Goal: Task Accomplishment & Management: Complete application form

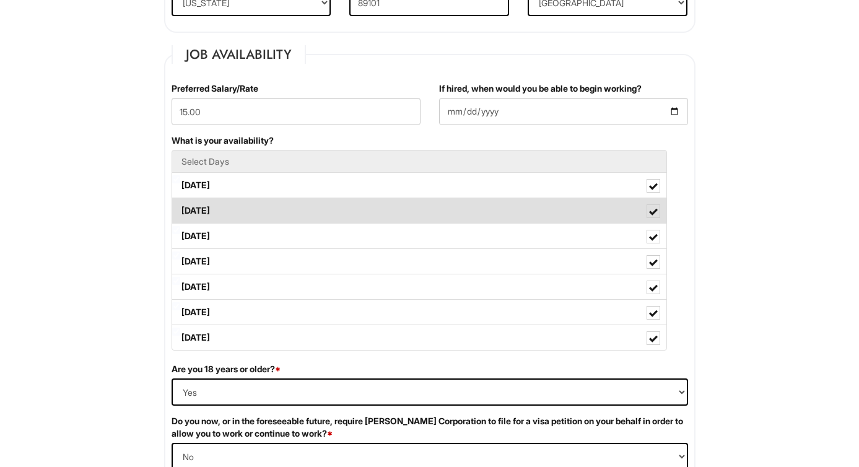
scroll to position [418, 0]
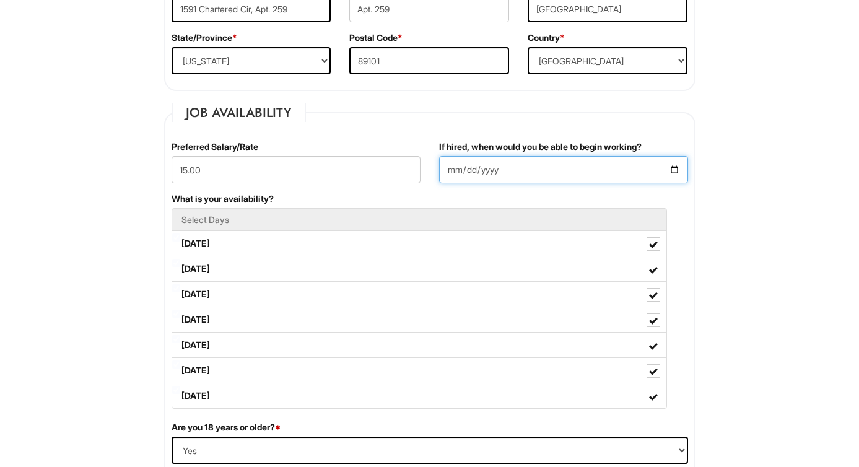
click at [672, 168] on input "2025-08-27" at bounding box center [563, 169] width 249 height 27
click at [678, 174] on input "2025-08-30" at bounding box center [563, 169] width 249 height 27
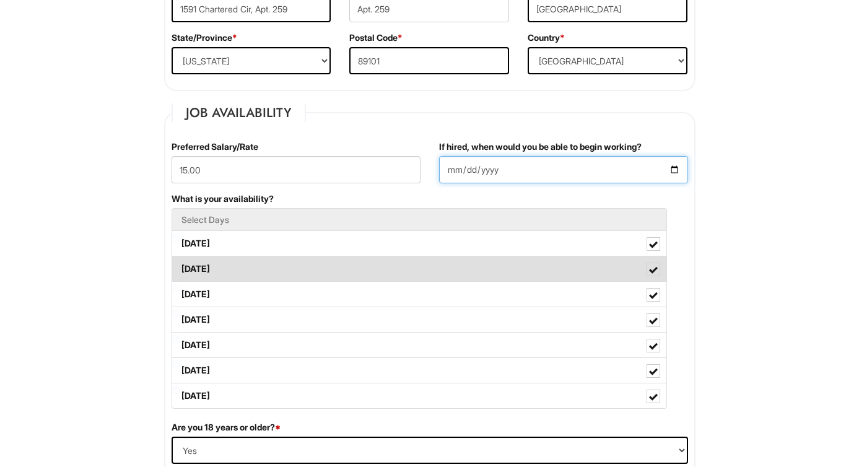
type input "2025-09-05"
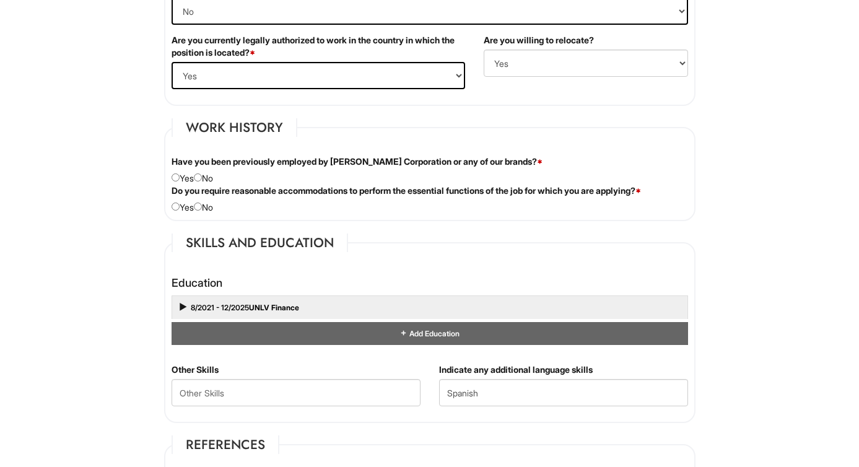
scroll to position [963, 0]
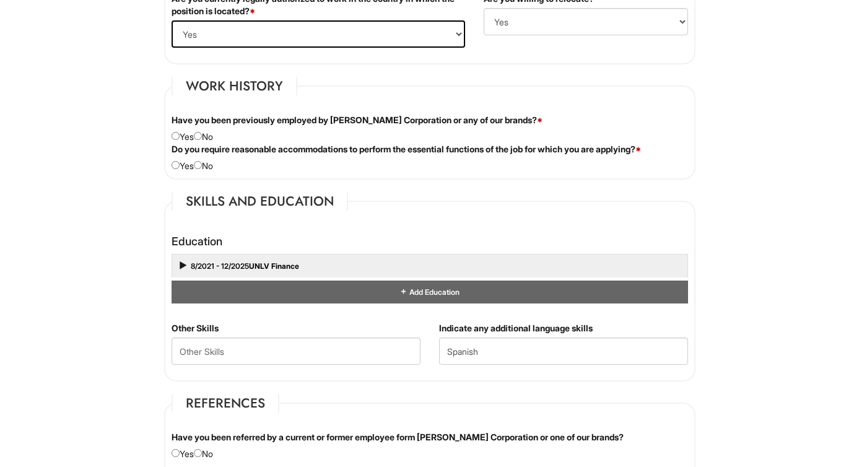
click at [210, 137] on div "Have you been previously employed by Giorgio Armani Corporation or any of our b…" at bounding box center [429, 128] width 535 height 29
click at [202, 137] on input "radio" at bounding box center [198, 136] width 8 height 8
radio input "true"
click at [202, 161] on input "radio" at bounding box center [198, 165] width 8 height 8
radio input "true"
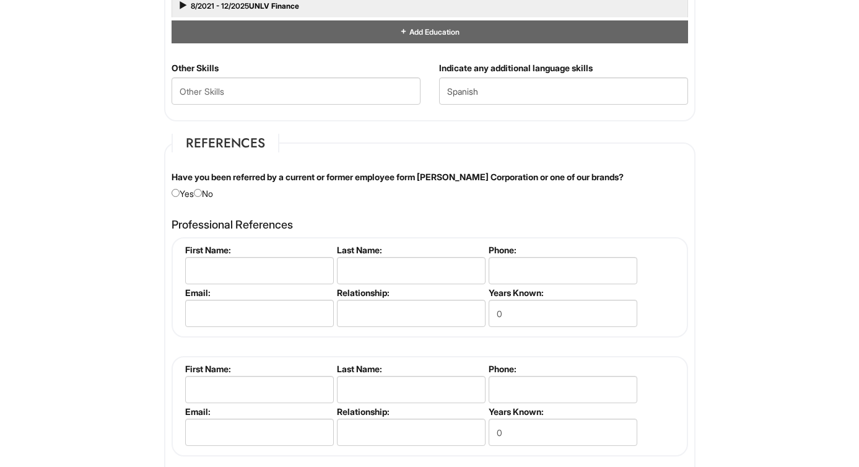
scroll to position [1336, 0]
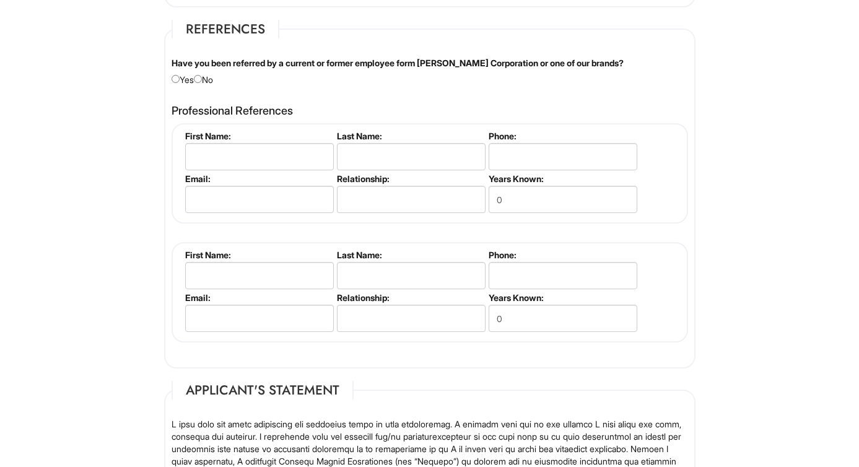
click at [207, 80] on div "Have you been referred by a current or former employee form [PERSON_NAME] Corpo…" at bounding box center [429, 71] width 535 height 29
click at [199, 79] on input "radio" at bounding box center [198, 79] width 8 height 8
radio input "true"
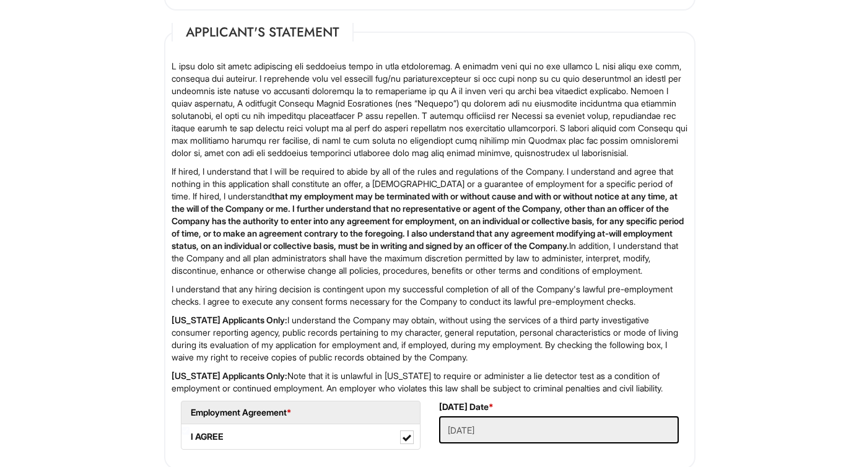
scroll to position [1882, 0]
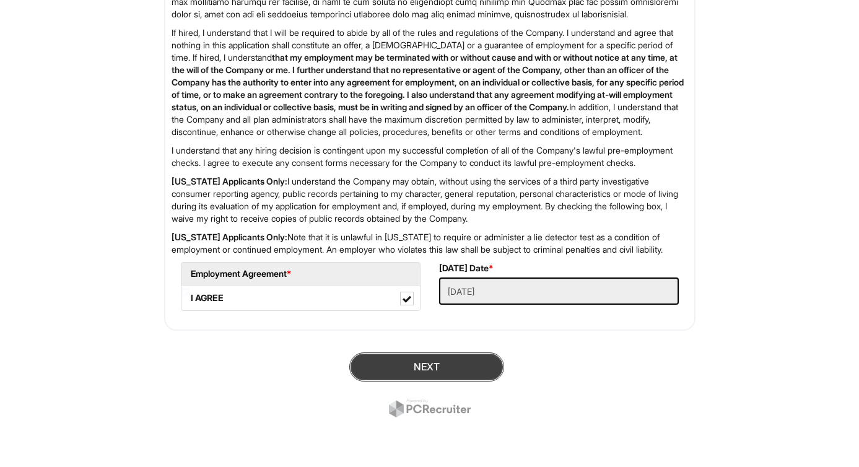
click at [439, 358] on button "Next" at bounding box center [426, 366] width 155 height 29
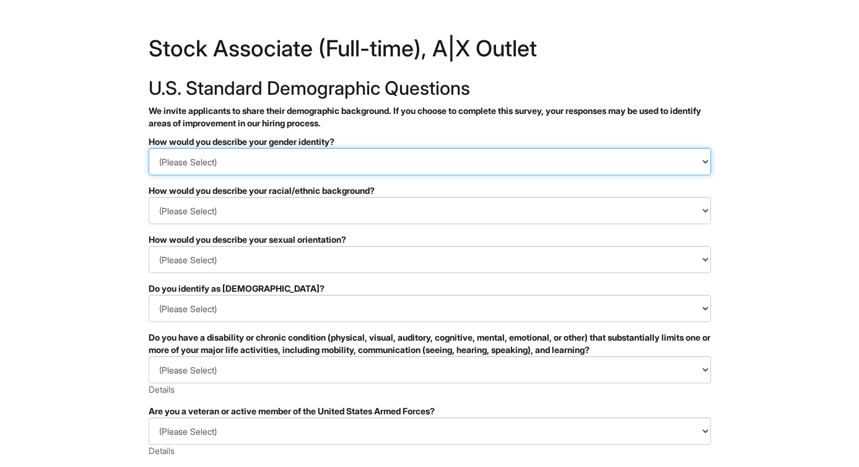
click at [415, 166] on select "(Please Select) Man Woman [DEMOGRAPHIC_DATA] I prefer to self-describe I don't …" at bounding box center [430, 161] width 562 height 27
select select "Man"
click at [149, 148] on select "(Please Select) Man Woman [DEMOGRAPHIC_DATA] I prefer to self-describe I don't …" at bounding box center [430, 161] width 562 height 27
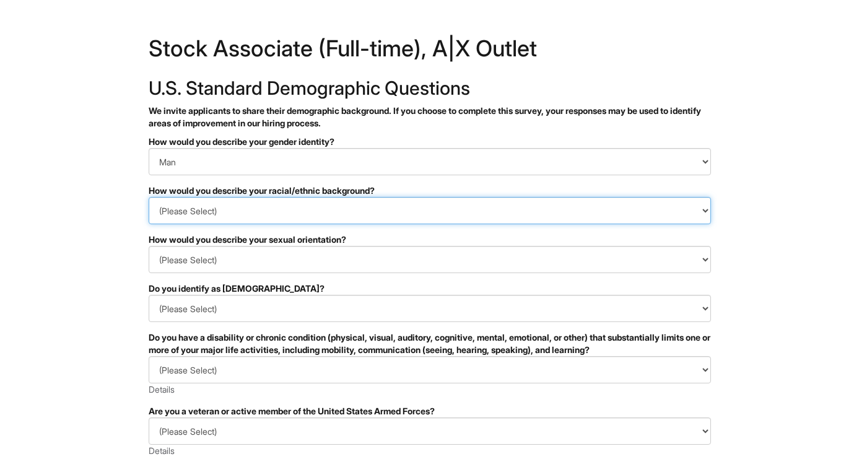
click at [347, 223] on select "(Please Select) [DEMOGRAPHIC_DATA] or of [DEMOGRAPHIC_DATA] descent [DEMOGRAPHI…" at bounding box center [430, 210] width 562 height 27
select select "Hispanic, Latinx or of Spanish Origin"
click at [149, 197] on select "(Please Select) [DEMOGRAPHIC_DATA] or of [DEMOGRAPHIC_DATA] descent [DEMOGRAPHI…" at bounding box center [430, 210] width 562 height 27
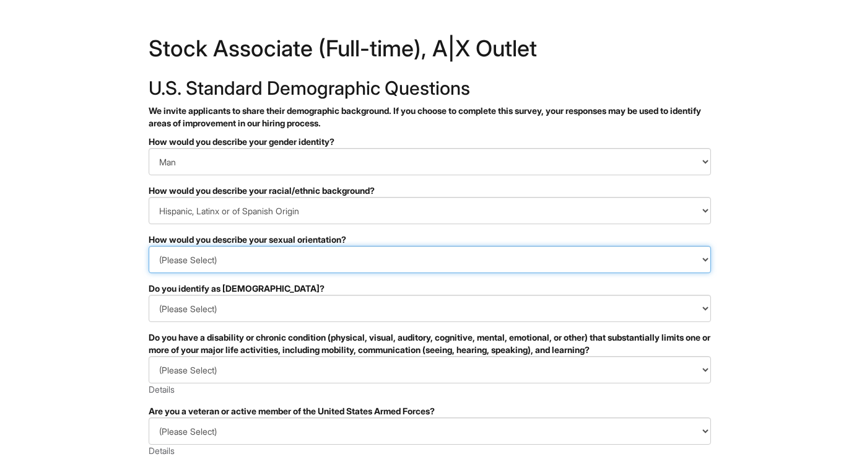
click at [319, 251] on select "(Please Select) [DEMOGRAPHIC_DATA] [DEMOGRAPHIC_DATA] and/or [DEMOGRAPHIC_DATA]…" at bounding box center [430, 259] width 562 height 27
select select "[DEMOGRAPHIC_DATA]"
click at [149, 246] on select "(Please Select) [DEMOGRAPHIC_DATA] [DEMOGRAPHIC_DATA] and/or [DEMOGRAPHIC_DATA]…" at bounding box center [430, 259] width 562 height 27
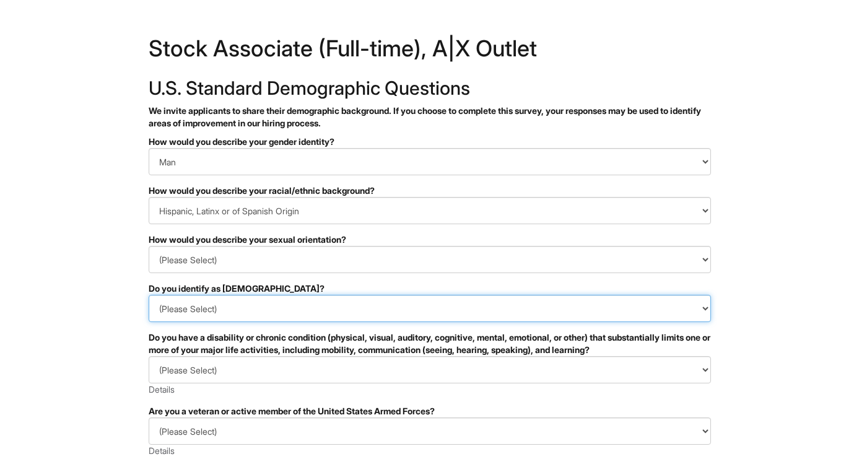
click at [283, 313] on select "(Please Select) Yes No I prefer to self-describe I don't wish to answer" at bounding box center [430, 308] width 562 height 27
select select "No"
click at [149, 295] on select "(Please Select) Yes No I prefer to self-describe I don't wish to answer" at bounding box center [430, 308] width 562 height 27
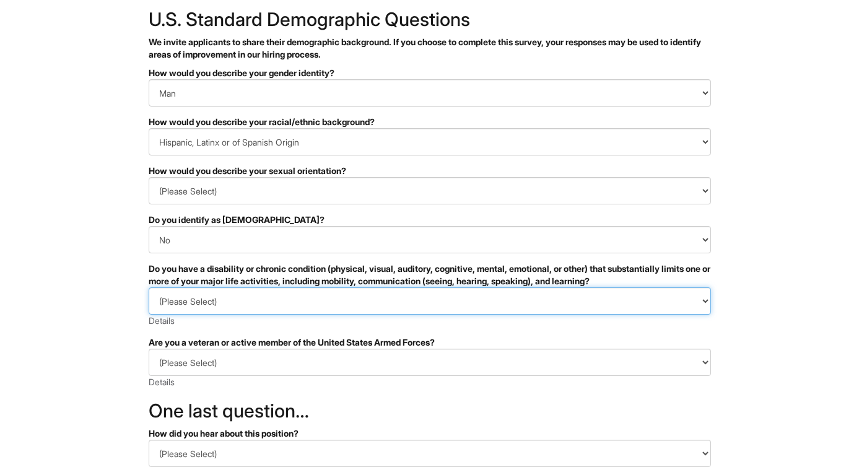
click at [309, 295] on select "(Please Select) YES, I HAVE A DISABILITY (or previously had a disability) NO, I…" at bounding box center [430, 300] width 562 height 27
select select "NO, I DON'T HAVE A DISABILITY"
click at [149, 287] on select "(Please Select) YES, I HAVE A DISABILITY (or previously had a disability) NO, I…" at bounding box center [430, 300] width 562 height 27
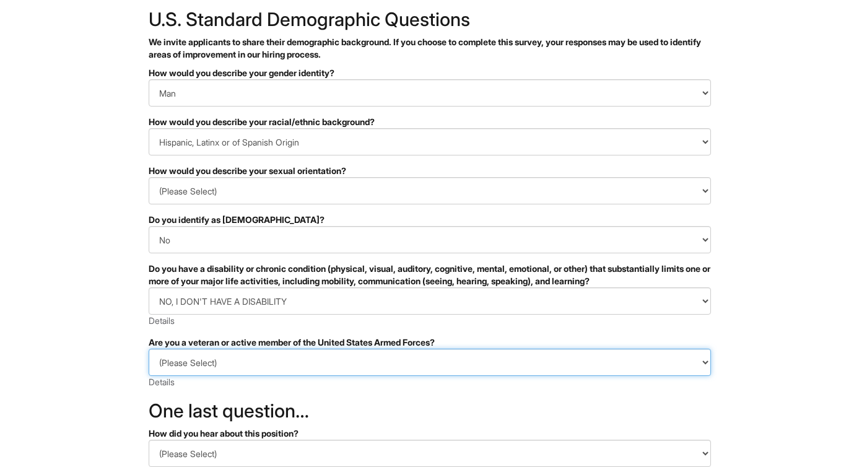
click at [273, 362] on select "(Please Select) I IDENTIFY AS ONE OR MORE OF THE CLASSIFICATIONS OF PROTECTED V…" at bounding box center [430, 361] width 562 height 27
select select "I AM NOT A PROTECTED VETERAN"
click at [149, 348] on select "(Please Select) I IDENTIFY AS ONE OR MORE OF THE CLASSIFICATIONS OF PROTECTED V…" at bounding box center [430, 361] width 562 height 27
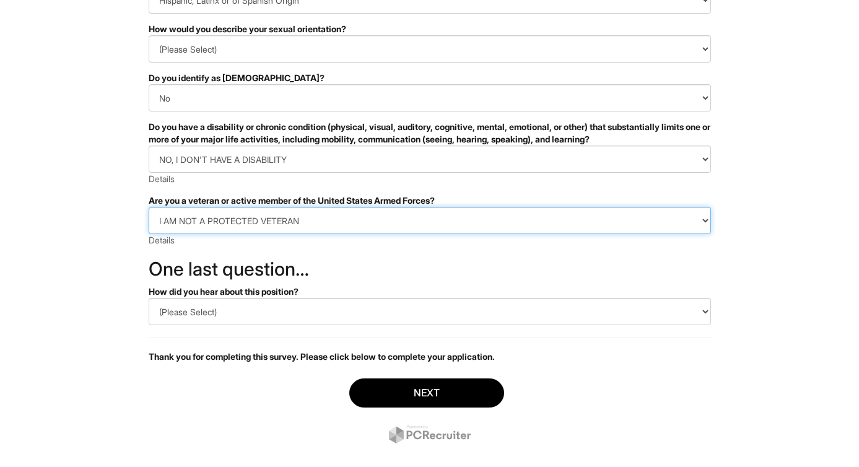
scroll to position [230, 0]
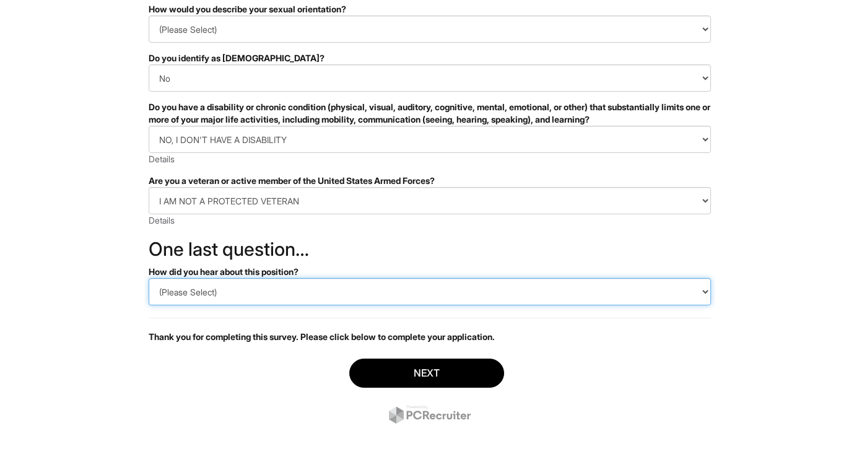
click at [316, 290] on select "(Please Select) CareerBuilder Indeed LinkedIn Monster Referral Other" at bounding box center [430, 291] width 562 height 27
select select "Indeed"
click at [149, 278] on select "(Please Select) CareerBuilder Indeed LinkedIn Monster Referral Other" at bounding box center [430, 291] width 562 height 27
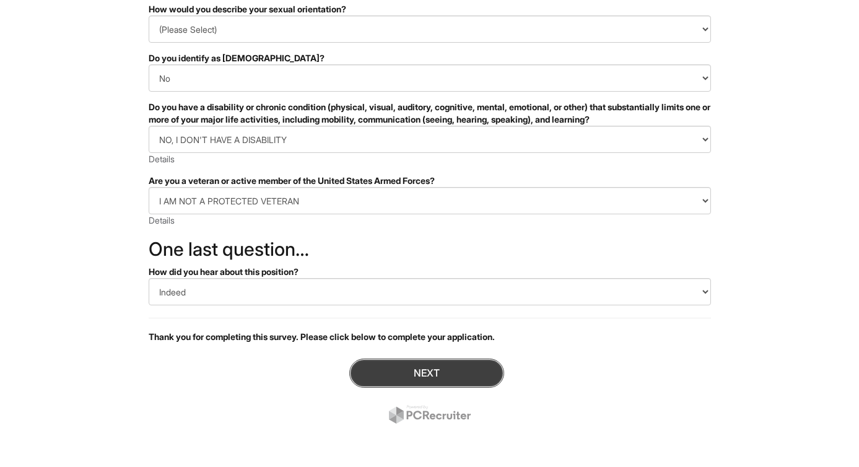
click at [371, 362] on button "Next" at bounding box center [426, 372] width 155 height 29
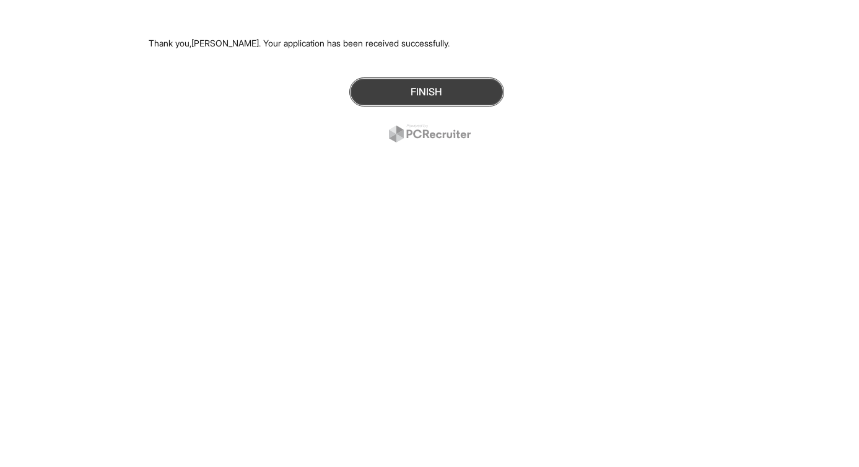
click at [462, 93] on button "Finish" at bounding box center [426, 91] width 155 height 29
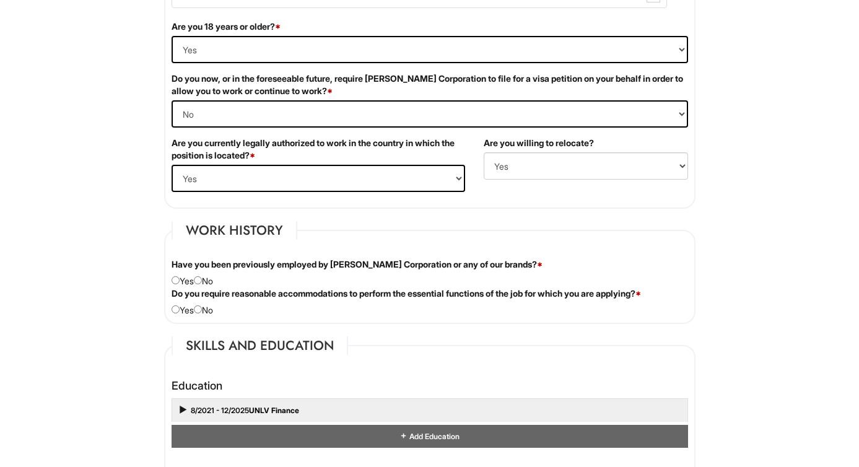
scroll to position [865, 0]
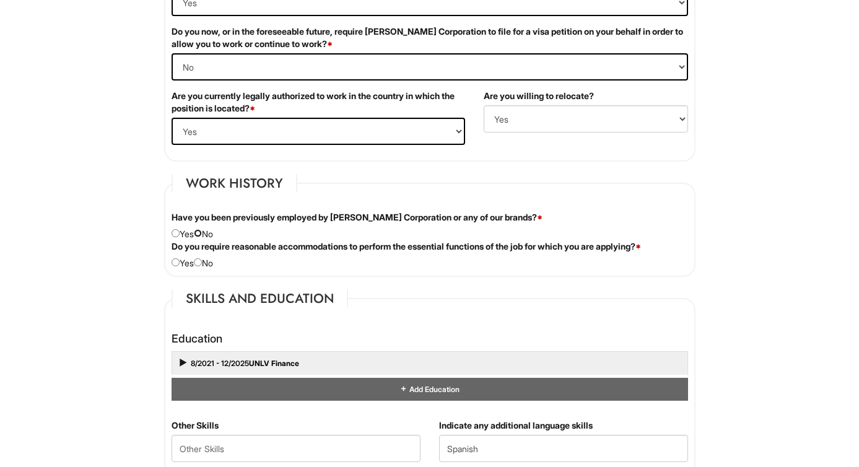
click at [202, 231] on input "radio" at bounding box center [198, 233] width 8 height 8
radio input "true"
click at [202, 259] on input "radio" at bounding box center [198, 262] width 8 height 8
radio input "true"
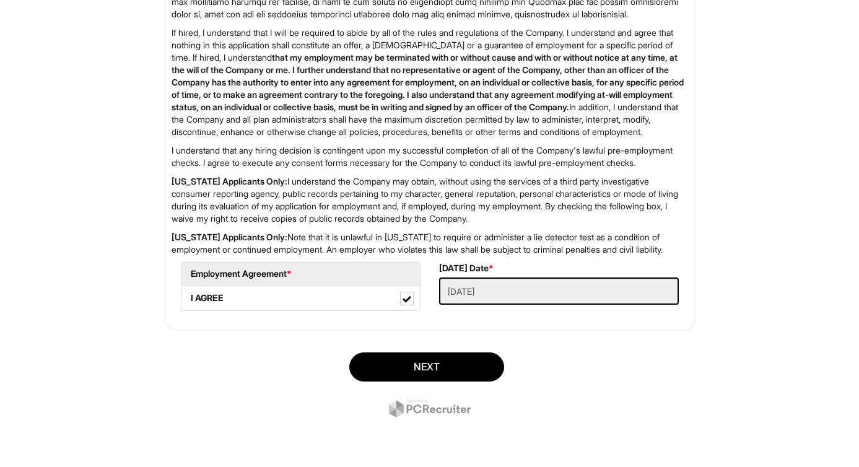
scroll to position [1882, 0]
click at [417, 363] on button "Next" at bounding box center [426, 366] width 155 height 29
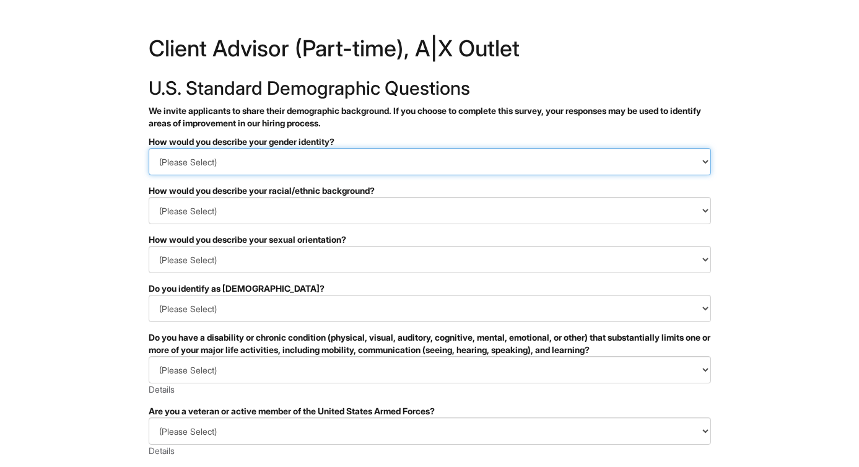
click at [383, 150] on select "(Please Select) Man Woman [DEMOGRAPHIC_DATA] I prefer to self-describe I don't …" at bounding box center [430, 161] width 562 height 27
select select "Man"
click at [149, 148] on select "(Please Select) Man Woman [DEMOGRAPHIC_DATA] I prefer to self-describe I don't …" at bounding box center [430, 161] width 562 height 27
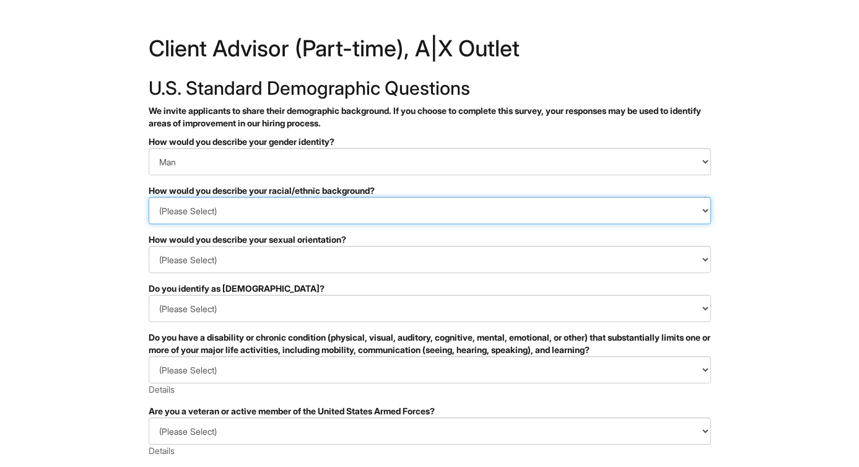
click at [327, 215] on select "(Please Select) [DEMOGRAPHIC_DATA] or of [DEMOGRAPHIC_DATA] descent [DEMOGRAPHI…" at bounding box center [430, 210] width 562 height 27
select select "Hispanic, Latinx or of Spanish Origin"
click at [149, 197] on select "(Please Select) [DEMOGRAPHIC_DATA] or of [DEMOGRAPHIC_DATA] descent [DEMOGRAPHI…" at bounding box center [430, 210] width 562 height 27
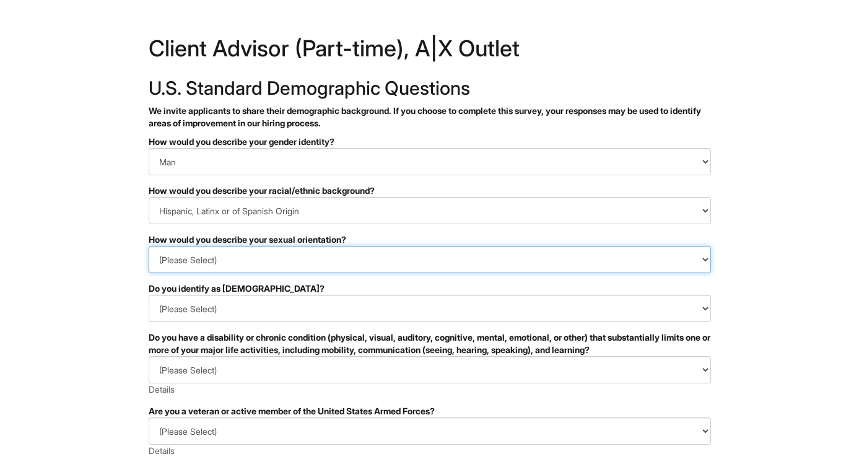
click at [303, 261] on select "(Please Select) [DEMOGRAPHIC_DATA] [DEMOGRAPHIC_DATA] and/or [DEMOGRAPHIC_DATA]…" at bounding box center [430, 259] width 562 height 27
select select "[DEMOGRAPHIC_DATA]"
click at [149, 246] on select "(Please Select) [DEMOGRAPHIC_DATA] [DEMOGRAPHIC_DATA] and/or [DEMOGRAPHIC_DATA]…" at bounding box center [430, 259] width 562 height 27
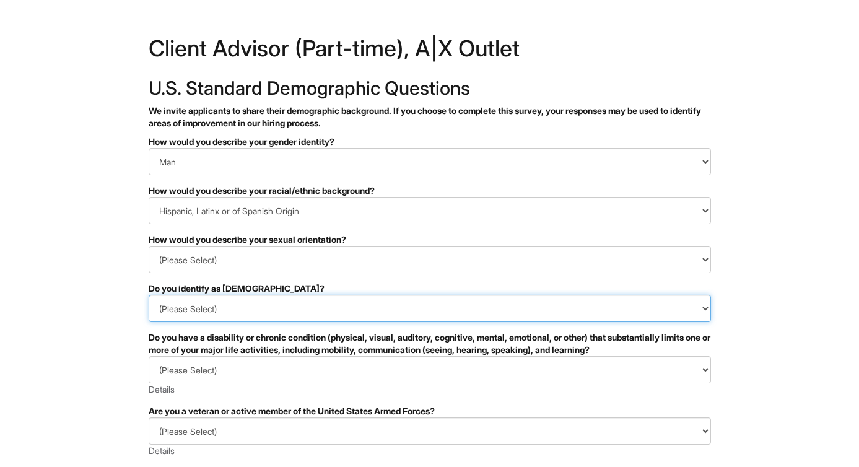
click at [290, 311] on select "(Please Select) Yes No I prefer to self-describe I don't wish to answer" at bounding box center [430, 308] width 562 height 27
select select "No"
click at [149, 295] on select "(Please Select) Yes No I prefer to self-describe I don't wish to answer" at bounding box center [430, 308] width 562 height 27
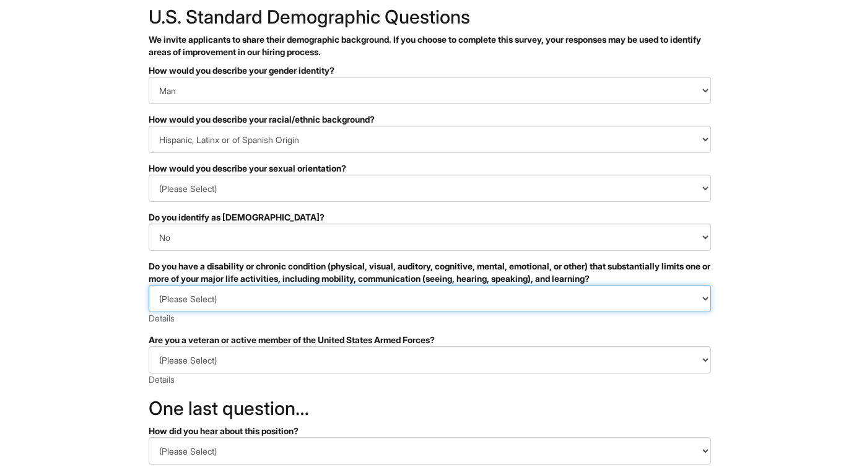
click at [341, 311] on select "(Please Select) YES, I HAVE A DISABILITY (or previously had a disability) NO, I…" at bounding box center [430, 298] width 562 height 27
select select "NO, I DON'T HAVE A DISABILITY"
click at [149, 285] on select "(Please Select) YES, I HAVE A DISABILITY (or previously had a disability) NO, I…" at bounding box center [430, 298] width 562 height 27
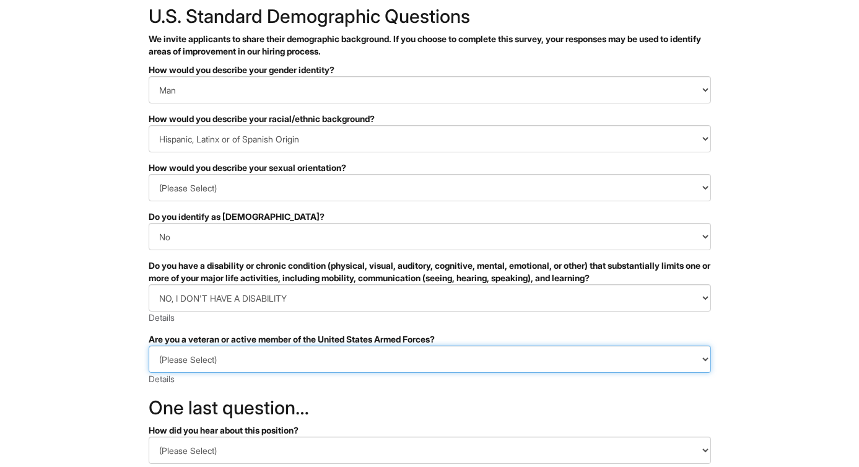
click at [305, 355] on select "(Please Select) I IDENTIFY AS ONE OR MORE OF THE CLASSIFICATIONS OF PROTECTED V…" at bounding box center [430, 358] width 562 height 27
select select "I AM NOT A PROTECTED VETERAN"
click at [149, 345] on select "(Please Select) I IDENTIFY AS ONE OR MORE OF THE CLASSIFICATIONS OF PROTECTED V…" at bounding box center [430, 358] width 562 height 27
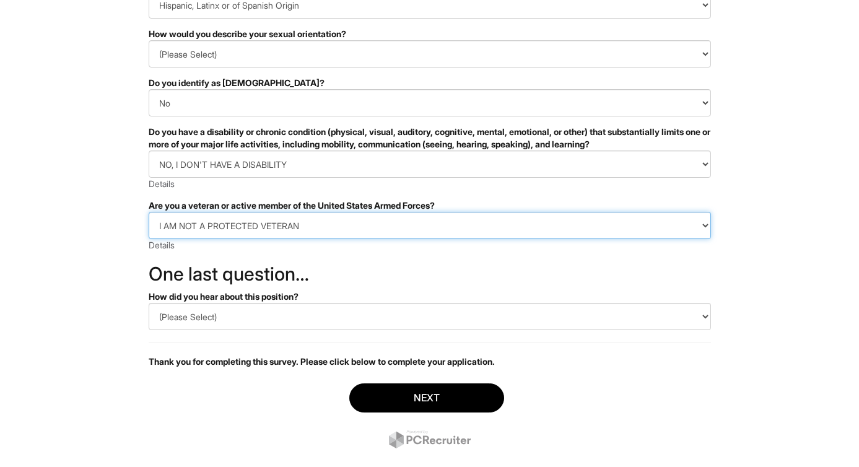
scroll to position [230, 0]
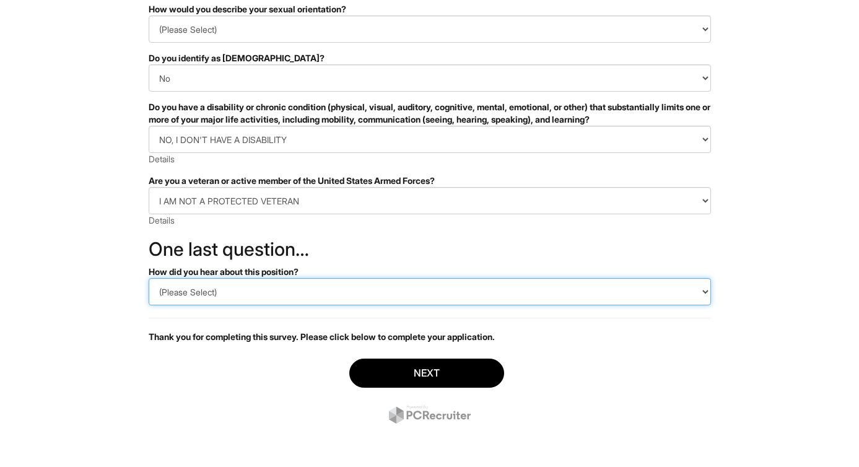
click at [330, 287] on select "(Please Select) CareerBuilder Indeed LinkedIn Monster Referral Other" at bounding box center [430, 291] width 562 height 27
select select "Indeed"
click at [149, 278] on select "(Please Select) CareerBuilder Indeed LinkedIn Monster Referral Other" at bounding box center [430, 291] width 562 height 27
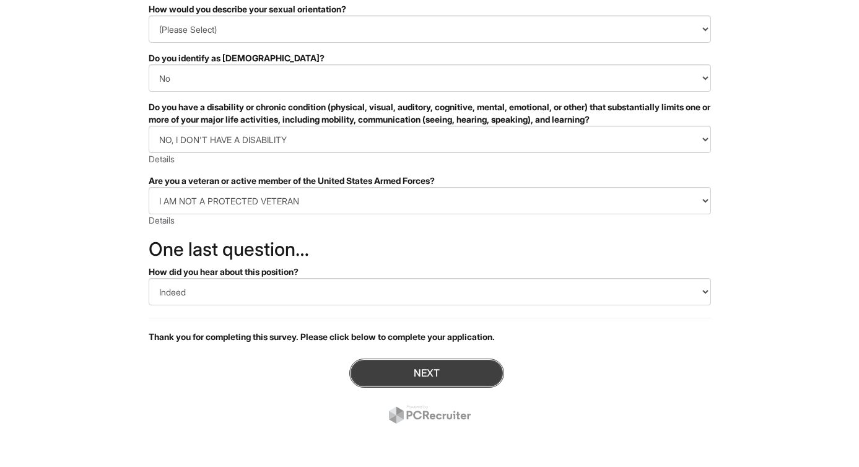
click at [377, 362] on button "Next" at bounding box center [426, 372] width 155 height 29
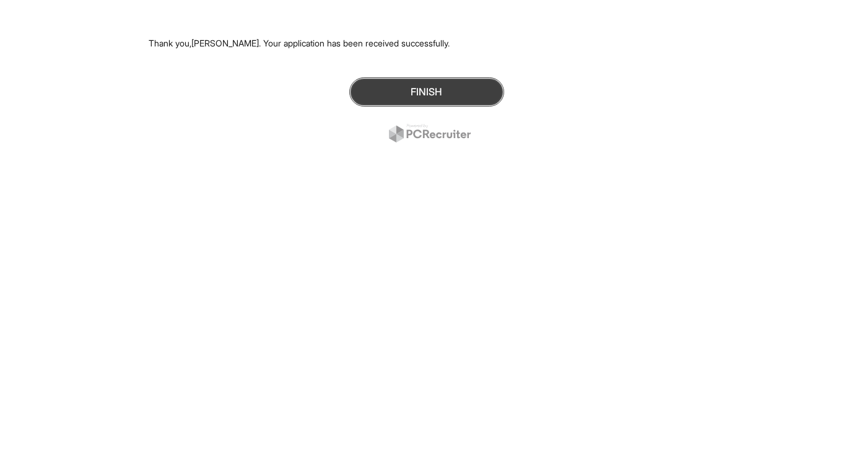
click at [394, 92] on button "Finish" at bounding box center [426, 91] width 155 height 29
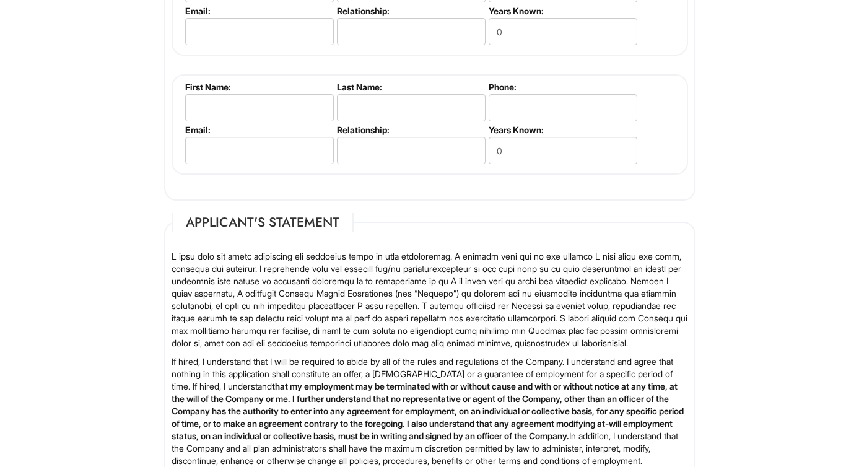
scroll to position [1882, 0]
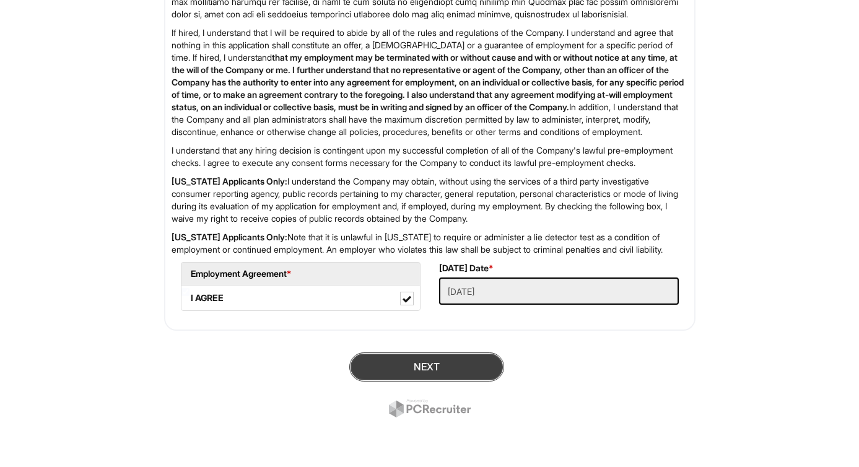
click at [403, 355] on button "Next" at bounding box center [426, 366] width 155 height 29
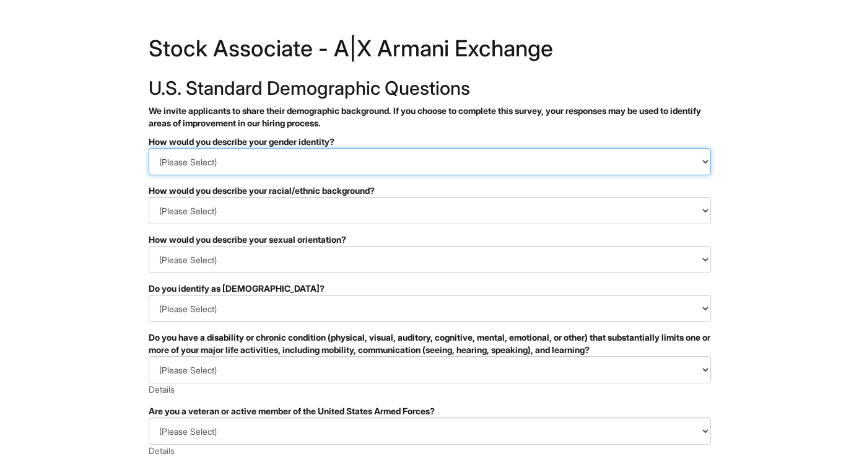
click at [529, 163] on select "(Please Select) Man Woman Non-binary I prefer to self-describe I don't wish to …" at bounding box center [430, 161] width 562 height 27
select select "Man"
click at [149, 148] on select "(Please Select) Man Woman Non-binary I prefer to self-describe I don't wish to …" at bounding box center [430, 161] width 562 height 27
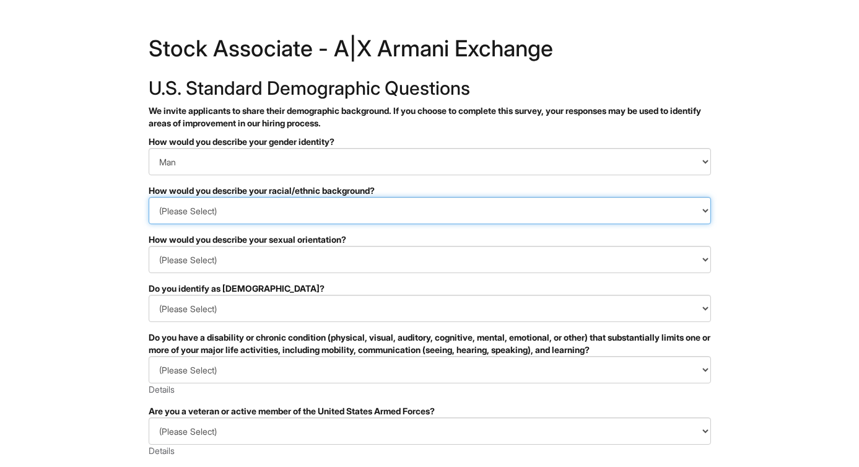
click at [426, 209] on select "(Please Select) Black or of African descent East Asian Hispanic, Latinx or of S…" at bounding box center [430, 210] width 562 height 27
select select "Hispanic, Latinx or of Spanish Origin"
click at [149, 197] on select "(Please Select) Black or of African descent East Asian Hispanic, Latinx or of S…" at bounding box center [430, 210] width 562 height 27
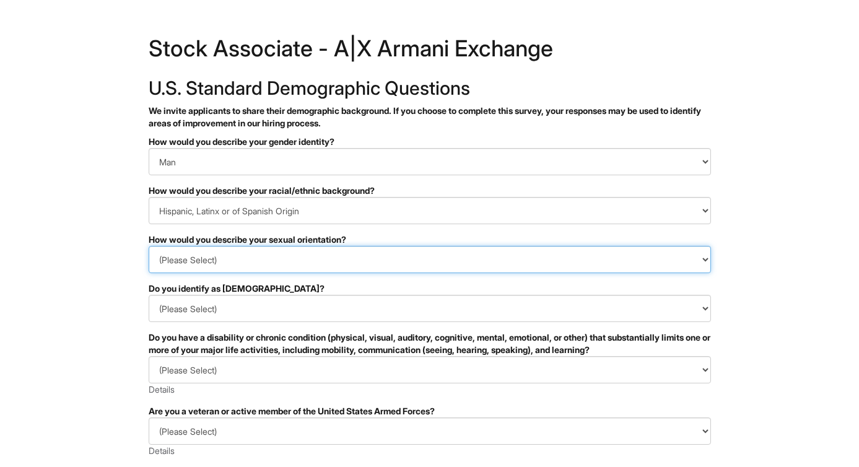
click at [361, 252] on select "(Please Select) Asexual Bisexual and/or pansexual Gay Heterosexual Lesbian Quee…" at bounding box center [430, 259] width 562 height 27
click at [149, 246] on select "(Please Select) Asexual Bisexual and/or pansexual Gay Heterosexual Lesbian Quee…" at bounding box center [430, 259] width 562 height 27
click at [335, 268] on select "(Please Select) Asexual Bisexual and/or pansexual Gay Heterosexual Lesbian Quee…" at bounding box center [430, 259] width 562 height 27
select select "[DEMOGRAPHIC_DATA]"
click at [149, 246] on select "(Please Select) [DEMOGRAPHIC_DATA] [DEMOGRAPHIC_DATA] and/or [DEMOGRAPHIC_DATA]…" at bounding box center [430, 259] width 562 height 27
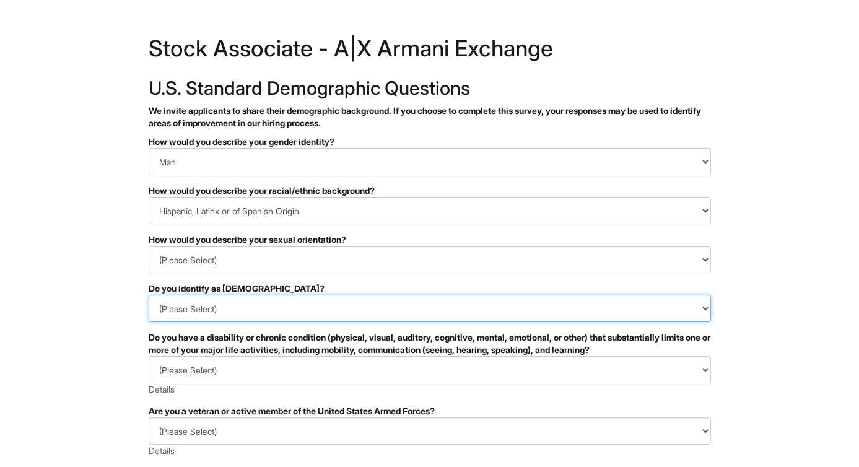
click at [305, 309] on select "(Please Select) Yes No I prefer to self-describe I don't wish to answer" at bounding box center [430, 308] width 562 height 27
select select "No"
click at [149, 295] on select "(Please Select) Yes No I prefer to self-describe I don't wish to answer" at bounding box center [430, 308] width 562 height 27
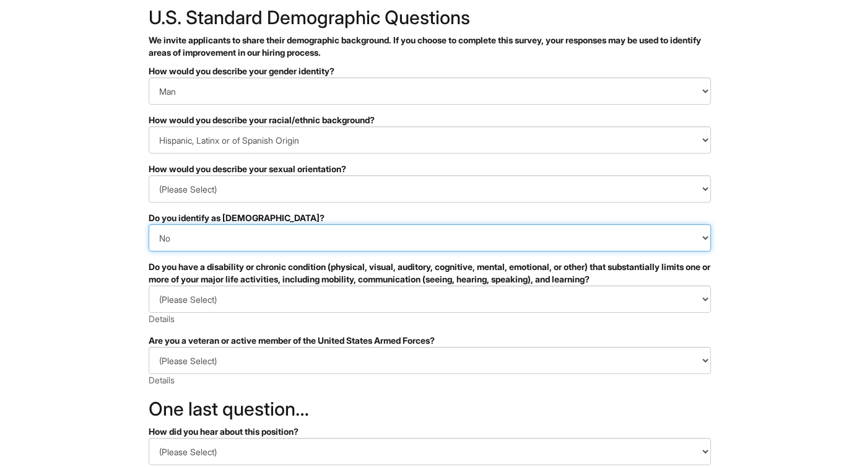
scroll to position [158, 0]
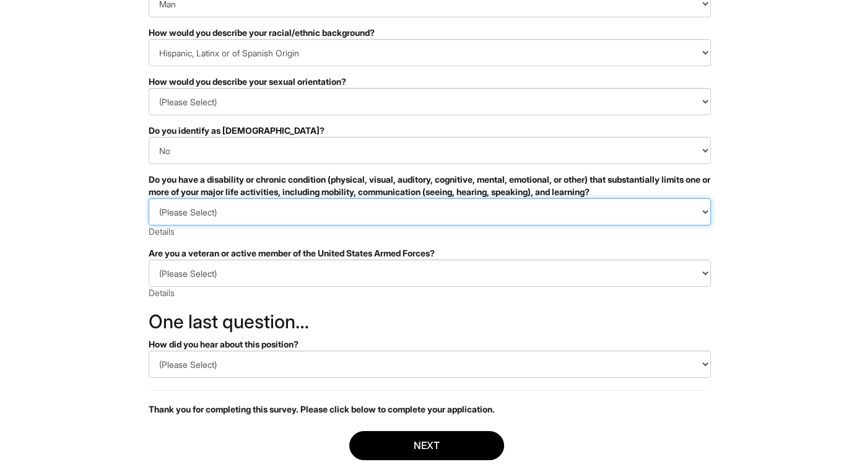
click at [373, 200] on select "(Please Select) YES, I HAVE A DISABILITY (or previously had a disability) NO, I…" at bounding box center [430, 211] width 562 height 27
select select "NO, I DON'T HAVE A DISABILITY"
click at [149, 198] on select "(Please Select) YES, I HAVE A DISABILITY (or previously had a disability) NO, I…" at bounding box center [430, 211] width 562 height 27
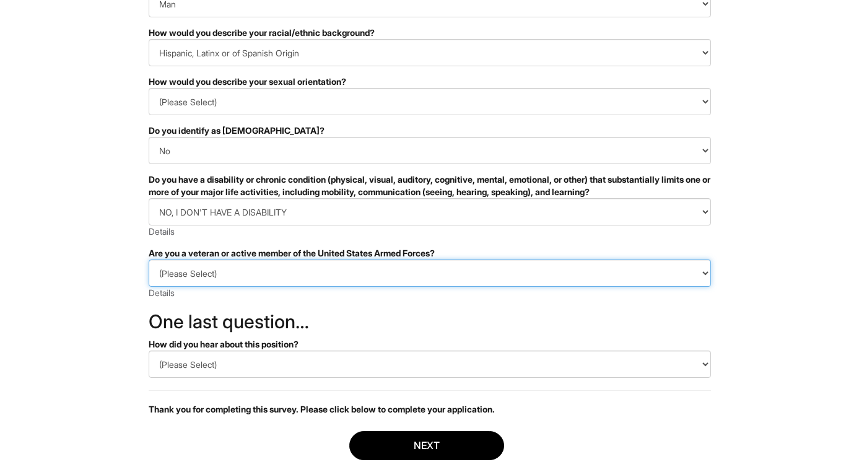
click at [318, 277] on select "(Please Select) I IDENTIFY AS ONE OR MORE OF THE CLASSIFICATIONS OF PROTECTED V…" at bounding box center [430, 272] width 562 height 27
select select "I AM NOT A PROTECTED VETERAN"
click at [149, 259] on select "(Please Select) I IDENTIFY AS ONE OR MORE OF THE CLASSIFICATIONS OF PROTECTED V…" at bounding box center [430, 272] width 562 height 27
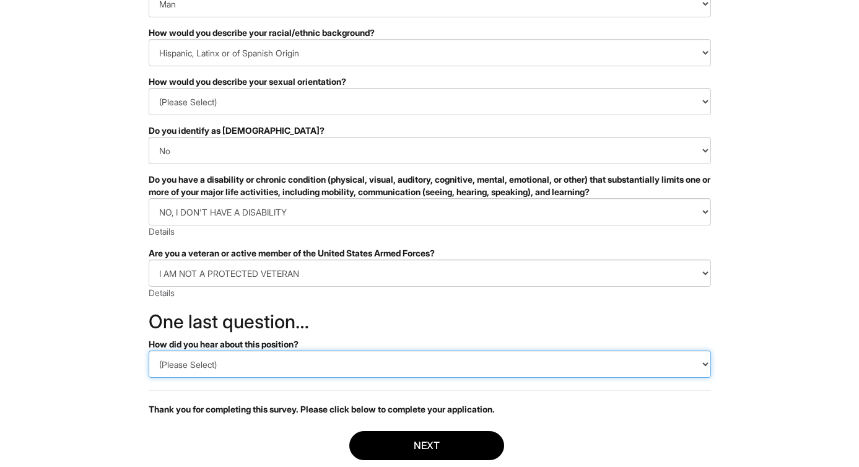
click at [268, 368] on select "(Please Select) CareerBuilder Indeed LinkedIn Monster Referral Other" at bounding box center [430, 363] width 562 height 27
select select "Indeed"
click at [149, 350] on select "(Please Select) CareerBuilder Indeed LinkedIn Monster Referral Other" at bounding box center [430, 363] width 562 height 27
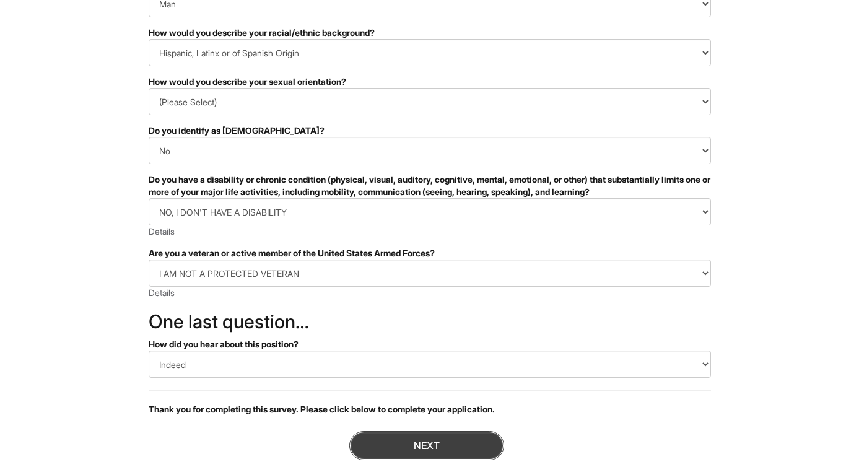
click at [355, 440] on button "Next" at bounding box center [426, 445] width 155 height 29
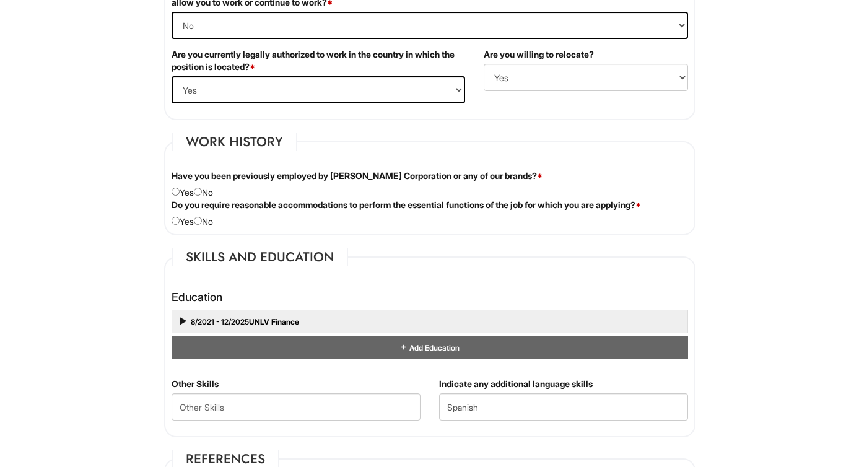
scroll to position [881, 0]
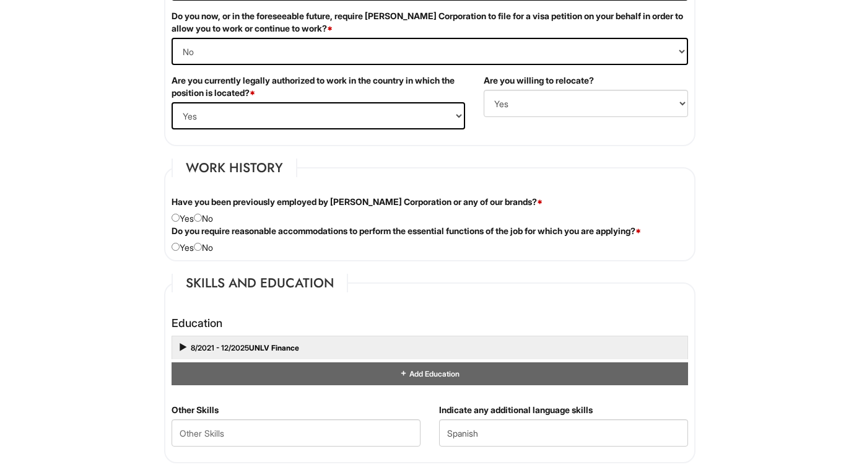
click at [212, 215] on div "Have you been previously employed by [PERSON_NAME] Corporation or any of our br…" at bounding box center [429, 210] width 535 height 29
click at [202, 215] on input "radio" at bounding box center [198, 218] width 8 height 8
radio input "true"
click at [202, 244] on input "radio" at bounding box center [198, 247] width 8 height 8
radio input "true"
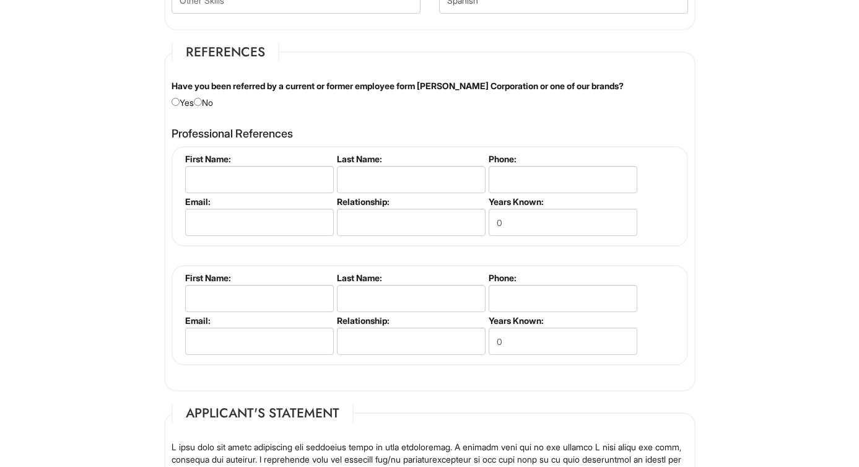
scroll to position [1241, 0]
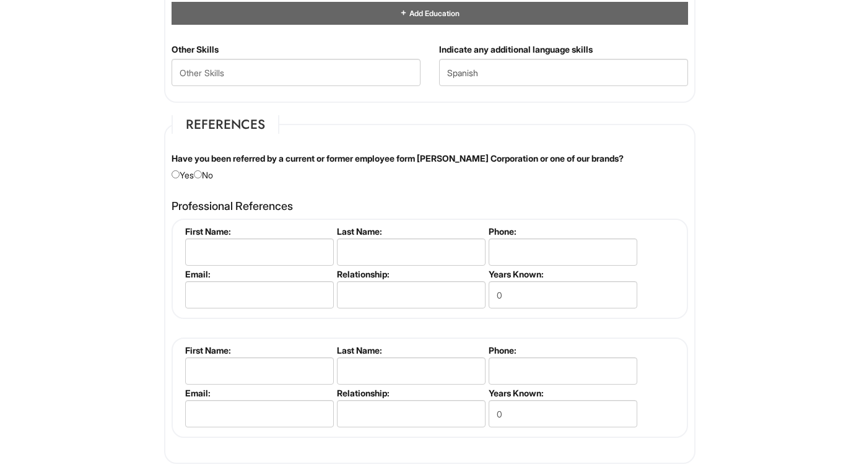
click at [207, 170] on div "Have you been referred by a current or former employee form Giorgio Armani Corp…" at bounding box center [429, 166] width 535 height 29
click at [202, 171] on input "radio" at bounding box center [198, 174] width 8 height 8
radio input "true"
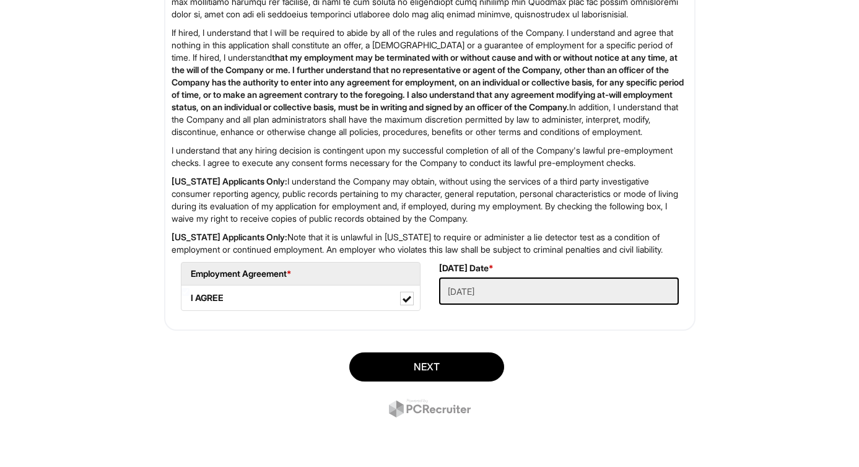
scroll to position [1882, 0]
click at [457, 364] on button "Next" at bounding box center [426, 366] width 155 height 29
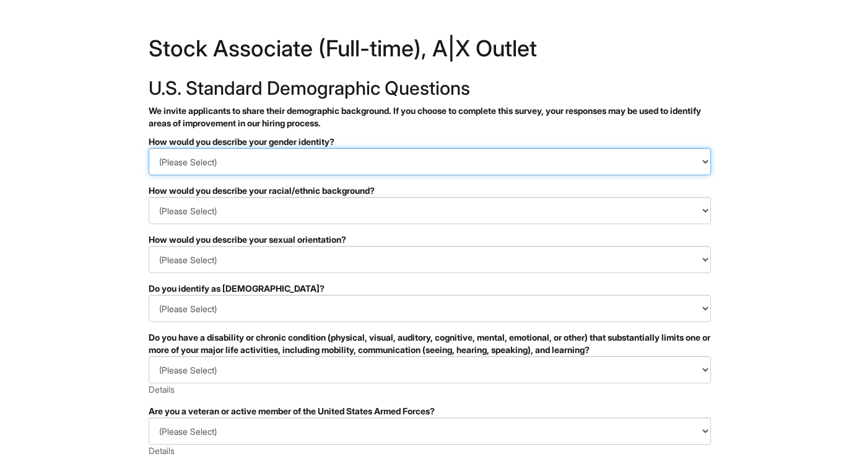
click at [453, 157] on select "(Please Select) Man Woman [DEMOGRAPHIC_DATA] I prefer to self-describe I don't …" at bounding box center [430, 161] width 562 height 27
select select "Man"
click at [149, 148] on select "(Please Select) Man Woman [DEMOGRAPHIC_DATA] I prefer to self-describe I don't …" at bounding box center [430, 161] width 562 height 27
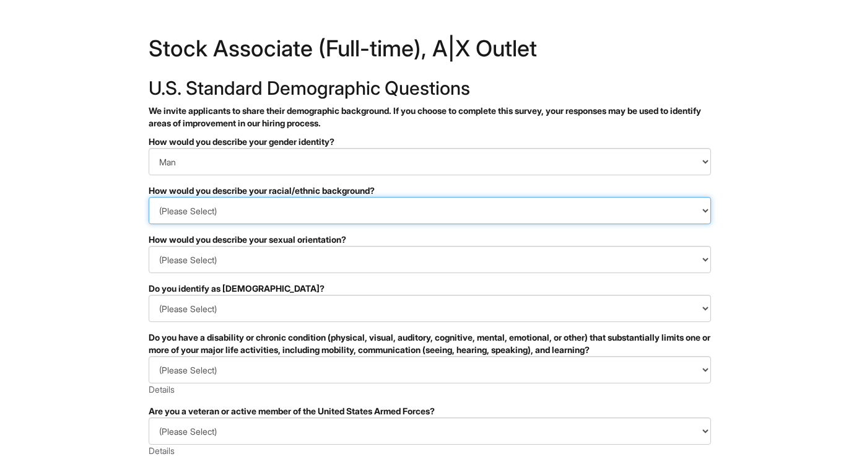
click at [377, 217] on select "(Please Select) [DEMOGRAPHIC_DATA] or of [DEMOGRAPHIC_DATA] descent [DEMOGRAPHI…" at bounding box center [430, 210] width 562 height 27
select select "Hispanic, Latinx or of Spanish Origin"
click at [149, 197] on select "(Please Select) [DEMOGRAPHIC_DATA] or of [DEMOGRAPHIC_DATA] descent [DEMOGRAPHI…" at bounding box center [430, 210] width 562 height 27
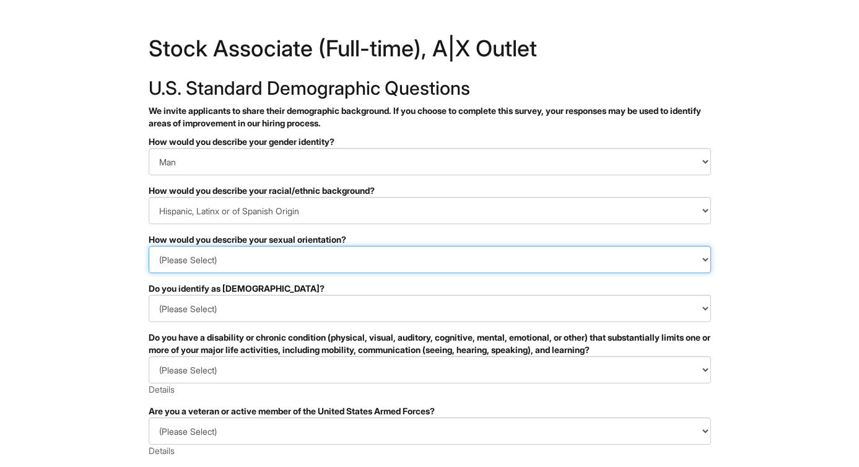
click at [333, 261] on select "(Please Select) [DEMOGRAPHIC_DATA] [DEMOGRAPHIC_DATA] and/or [DEMOGRAPHIC_DATA]…" at bounding box center [430, 259] width 562 height 27
select select "[DEMOGRAPHIC_DATA]"
click at [149, 246] on select "(Please Select) [DEMOGRAPHIC_DATA] [DEMOGRAPHIC_DATA] and/or [DEMOGRAPHIC_DATA]…" at bounding box center [430, 259] width 562 height 27
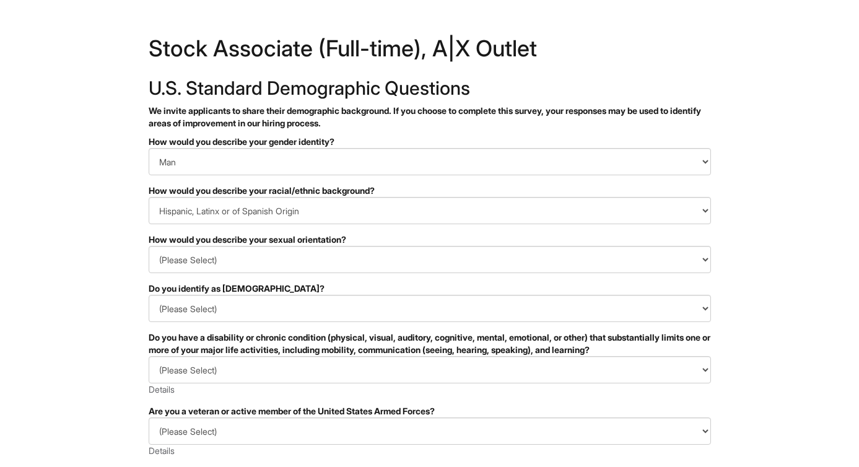
click at [334, 288] on div "Do you identify as [DEMOGRAPHIC_DATA]?" at bounding box center [430, 288] width 562 height 12
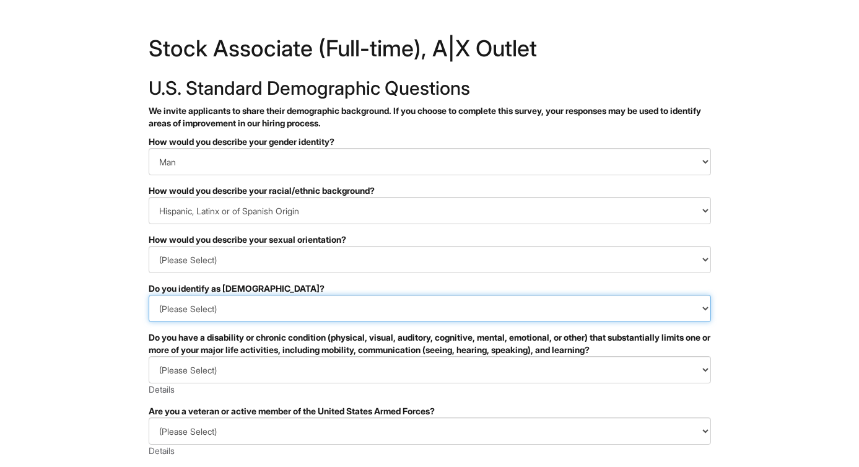
click at [328, 298] on select "(Please Select) Yes No I prefer to self-describe I don't wish to answer" at bounding box center [430, 308] width 562 height 27
select select "No"
click at [149, 295] on select "(Please Select) Yes No I prefer to self-describe I don't wish to answer" at bounding box center [430, 308] width 562 height 27
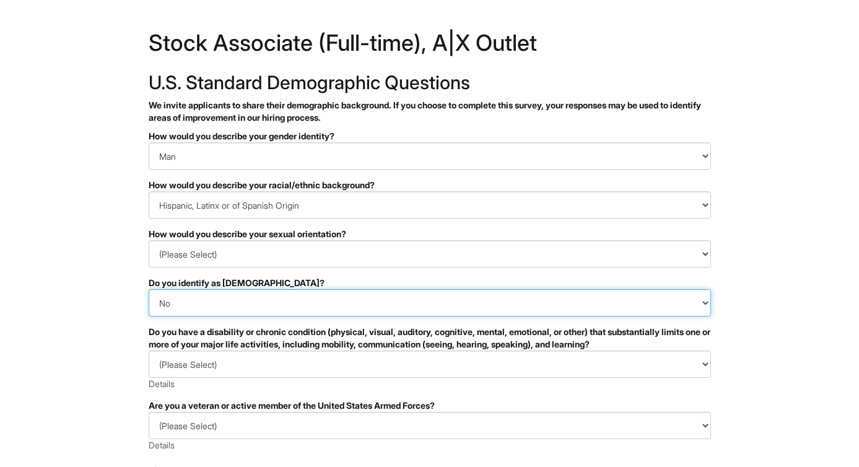
scroll to position [124, 0]
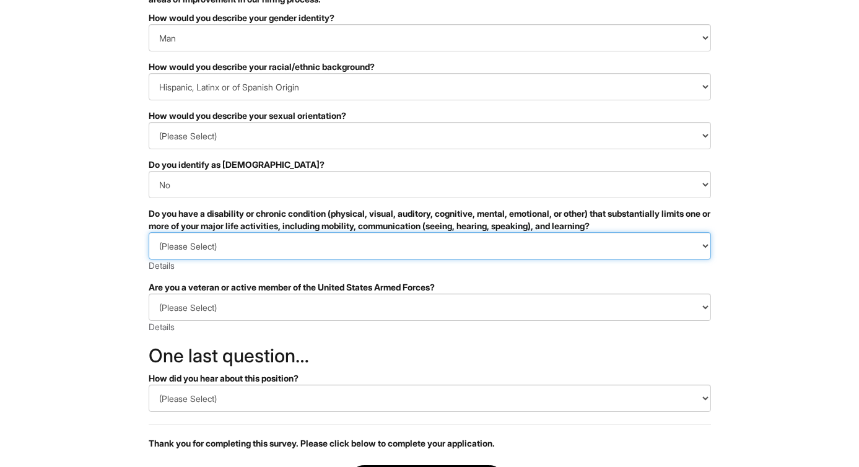
click at [352, 246] on select "(Please Select) YES, I HAVE A DISABILITY (or previously had a disability) NO, I…" at bounding box center [430, 245] width 562 height 27
select select "NO, I DON'T HAVE A DISABILITY"
click at [149, 232] on select "(Please Select) YES, I HAVE A DISABILITY (or previously had a disability) NO, I…" at bounding box center [430, 245] width 562 height 27
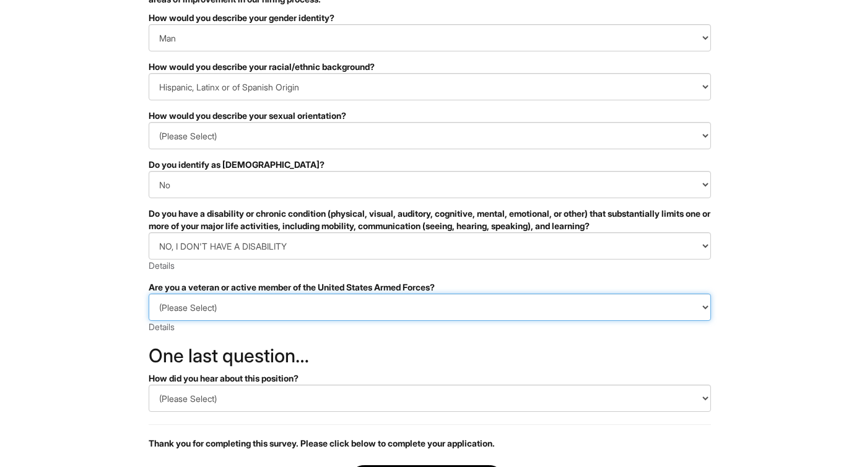
click at [308, 313] on select "(Please Select) I IDENTIFY AS ONE OR MORE OF THE CLASSIFICATIONS OF PROTECTED V…" at bounding box center [430, 306] width 562 height 27
select select "I AM NOT A PROTECTED VETERAN"
click at [149, 293] on select "(Please Select) I IDENTIFY AS ONE OR MORE OF THE CLASSIFICATIONS OF PROTECTED V…" at bounding box center [430, 306] width 562 height 27
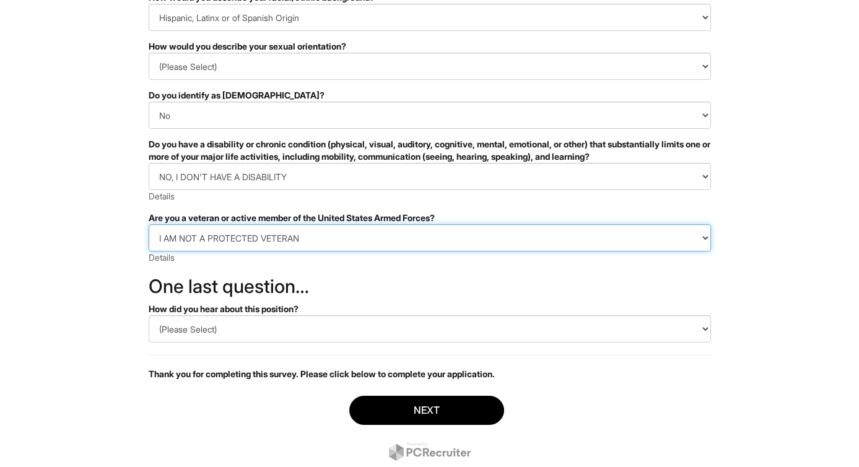
scroll to position [230, 0]
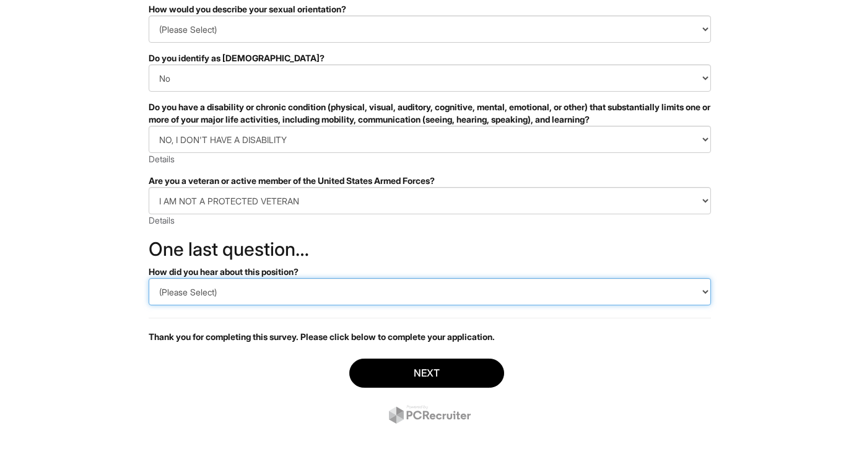
click at [309, 290] on select "(Please Select) CareerBuilder Indeed LinkedIn Monster Referral Other" at bounding box center [430, 291] width 562 height 27
select select "Indeed"
click at [149, 278] on select "(Please Select) CareerBuilder Indeed LinkedIn Monster Referral Other" at bounding box center [430, 291] width 562 height 27
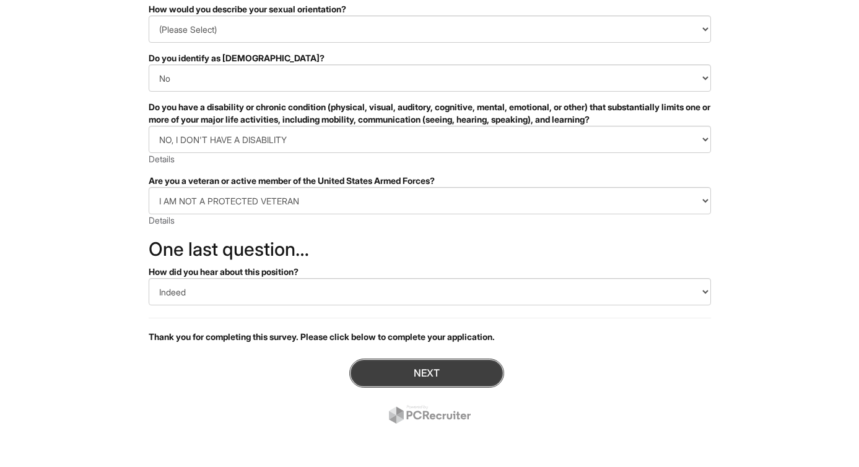
click at [373, 368] on button "Next" at bounding box center [426, 372] width 155 height 29
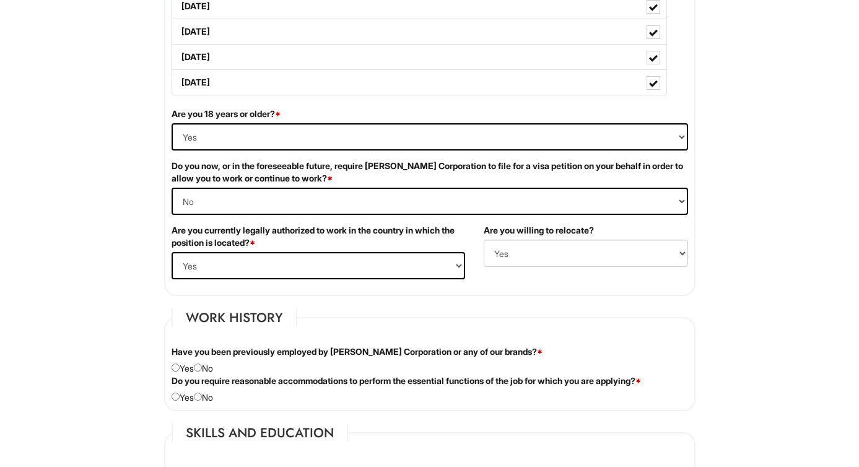
scroll to position [868, 0]
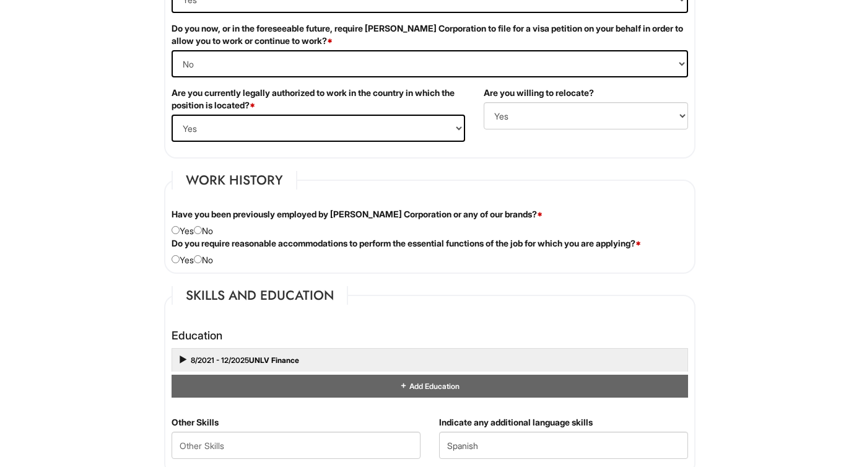
click at [214, 228] on div "Have you been previously employed by Giorgio Armani Corporation or any of our b…" at bounding box center [429, 222] width 535 height 29
click at [202, 228] on input "radio" at bounding box center [198, 230] width 8 height 8
radio input "true"
click at [204, 252] on div "Do you require reasonable accommodations to perform the essential functions of …" at bounding box center [429, 251] width 535 height 29
click at [202, 259] on input "radio" at bounding box center [198, 259] width 8 height 8
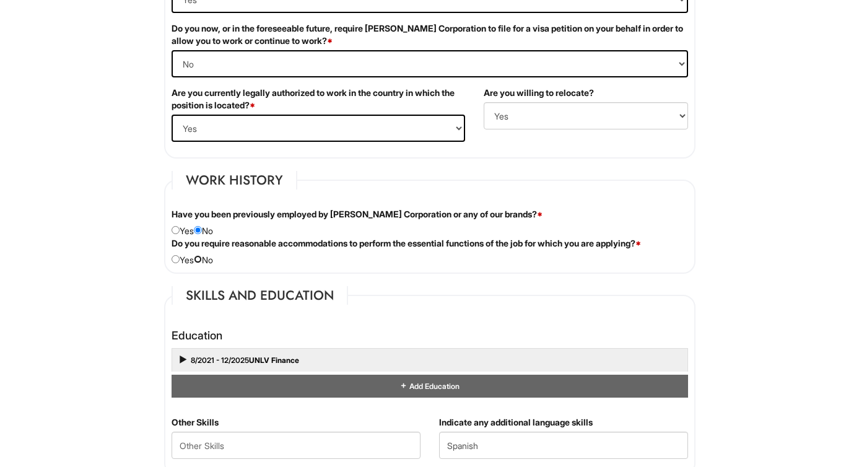
radio input "true"
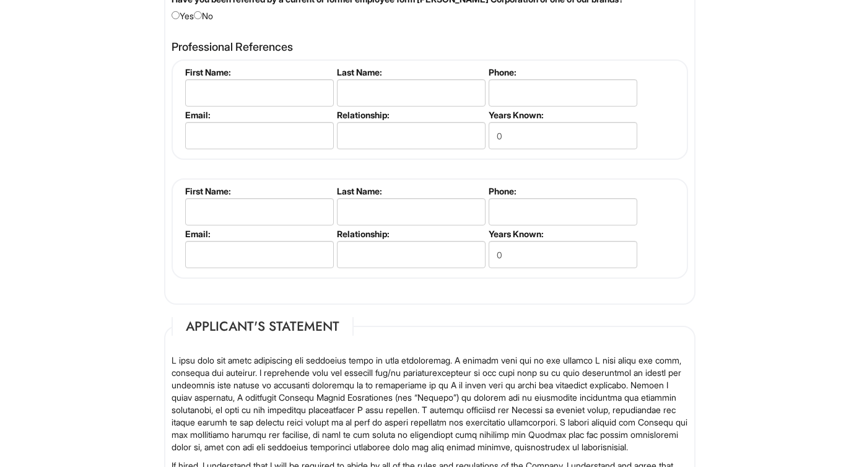
scroll to position [1351, 0]
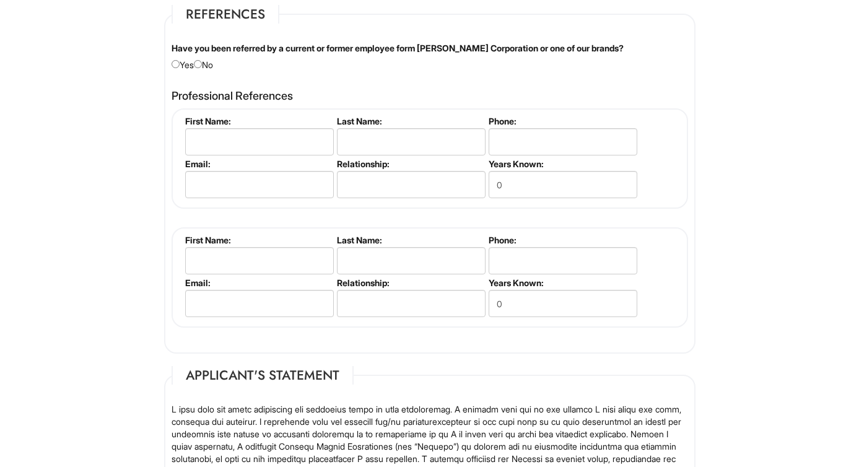
click at [209, 66] on div "Have you been referred by a current or former employee form Giorgio Armani Corp…" at bounding box center [429, 56] width 535 height 29
click at [202, 66] on input "radio" at bounding box center [198, 64] width 8 height 8
radio input "true"
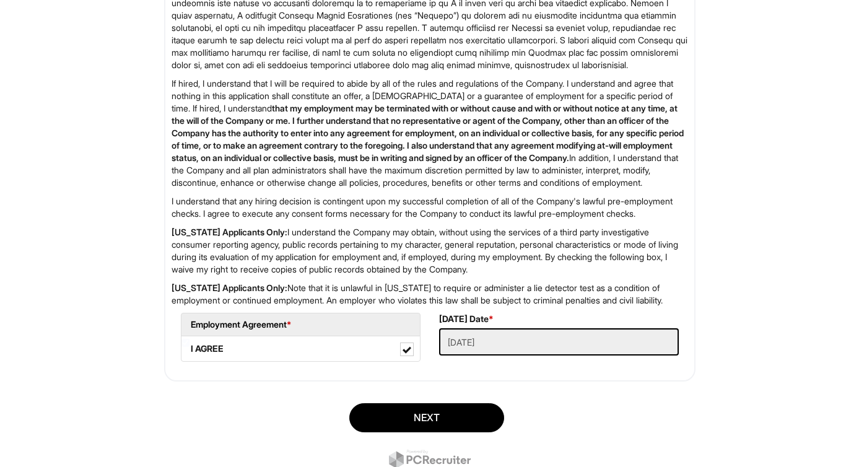
scroll to position [1882, 0]
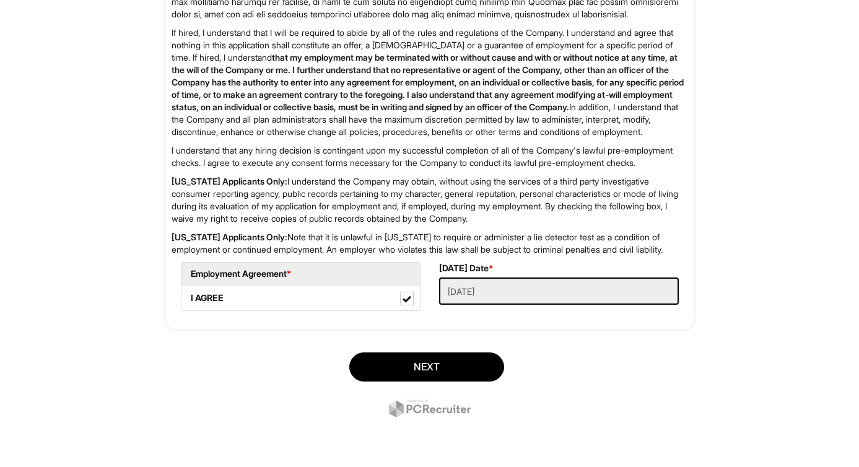
click at [399, 350] on div "Next" at bounding box center [430, 386] width 550 height 87
click at [391, 369] on button "Next" at bounding box center [426, 366] width 155 height 29
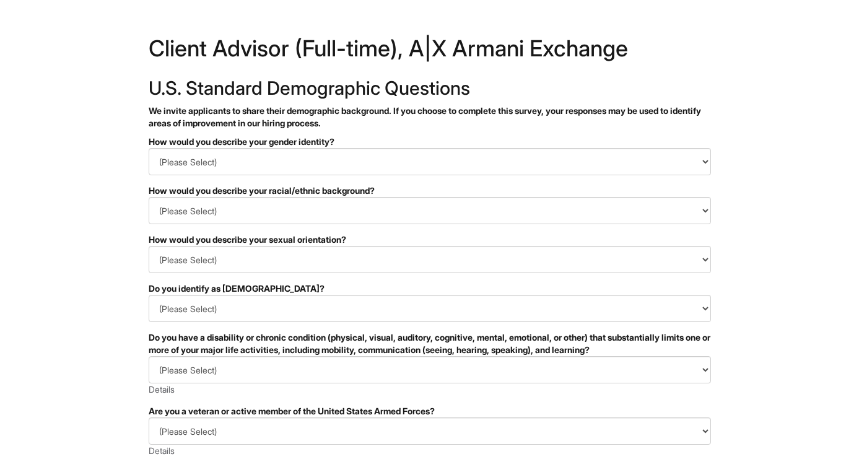
click at [504, 143] on div "How would you describe your gender identity?" at bounding box center [430, 142] width 562 height 12
click at [436, 183] on form "PLEASE COMPLETE ALL REQUIRED FIELDS How would you describe your gender identity…" at bounding box center [430, 401] width 562 height 530
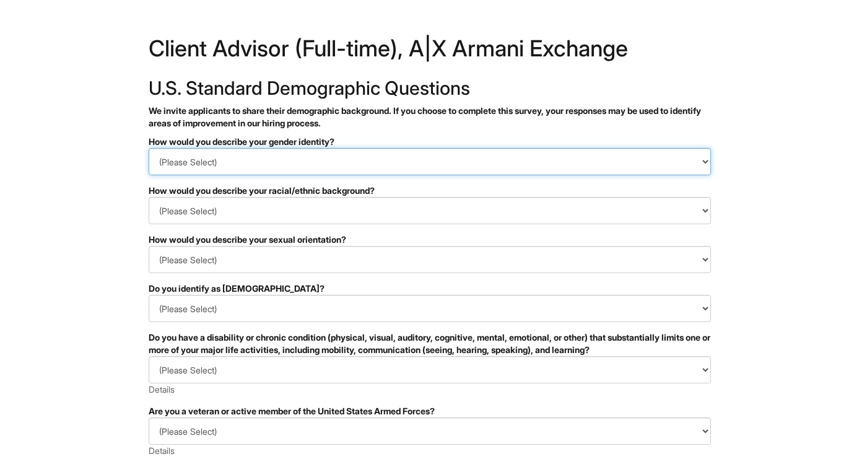
click at [439, 156] on select "(Please Select) Man Woman Non-binary I prefer to self-describe I don't wish to …" at bounding box center [430, 161] width 562 height 27
select select "Man"
click at [149, 148] on select "(Please Select) Man Woman Non-binary I prefer to self-describe I don't wish to …" at bounding box center [430, 161] width 562 height 27
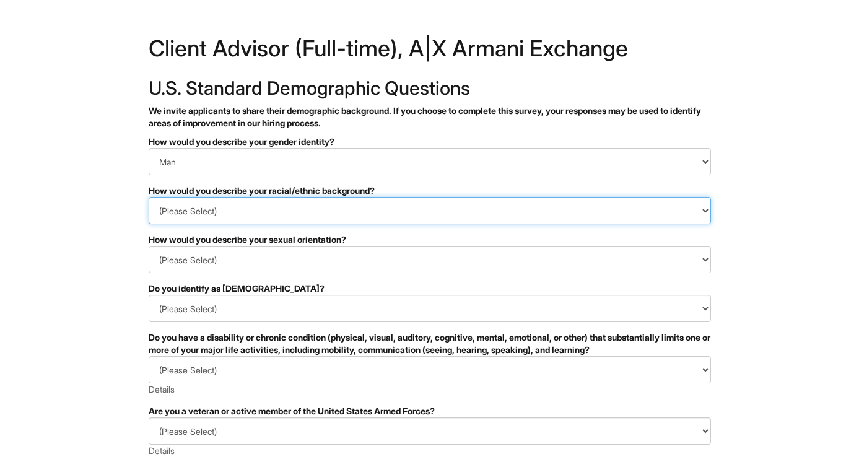
click at [368, 217] on select "(Please Select) Black or of African descent East Asian Hispanic, Latinx or of S…" at bounding box center [430, 210] width 562 height 27
select select "Hispanic, Latinx or of Spanish Origin"
click at [149, 197] on select "(Please Select) Black or of African descent East Asian Hispanic, Latinx or of S…" at bounding box center [430, 210] width 562 height 27
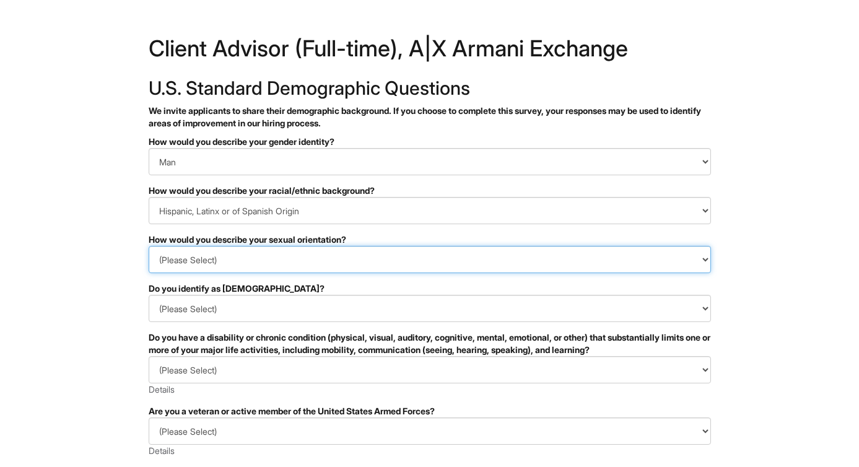
click at [332, 262] on select "(Please Select) Asexual Bisexual and/or pansexual Gay Heterosexual Lesbian Quee…" at bounding box center [430, 259] width 562 height 27
select select "Heterosexual"
click at [149, 246] on select "(Please Select) Asexual Bisexual and/or pansexual Gay Heterosexual Lesbian Quee…" at bounding box center [430, 259] width 562 height 27
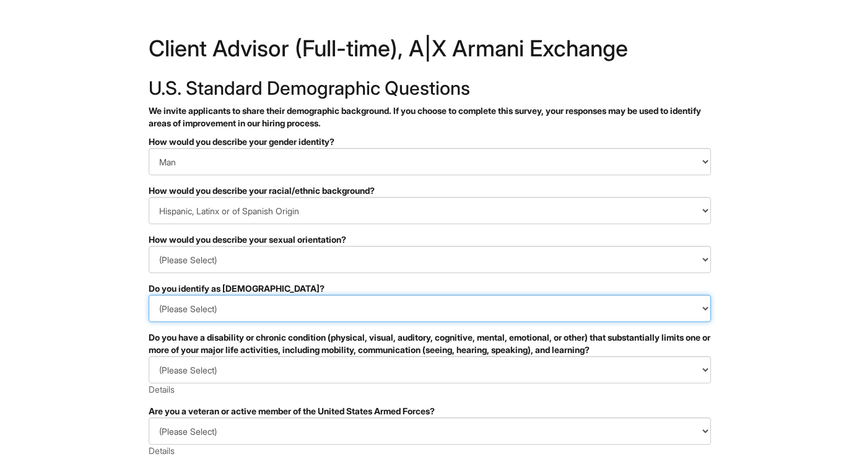
click at [290, 314] on select "(Please Select) Yes No I prefer to self-describe I don't wish to answer" at bounding box center [430, 308] width 562 height 27
select select "No"
click at [149, 295] on select "(Please Select) Yes No I prefer to self-describe I don't wish to answer" at bounding box center [430, 308] width 562 height 27
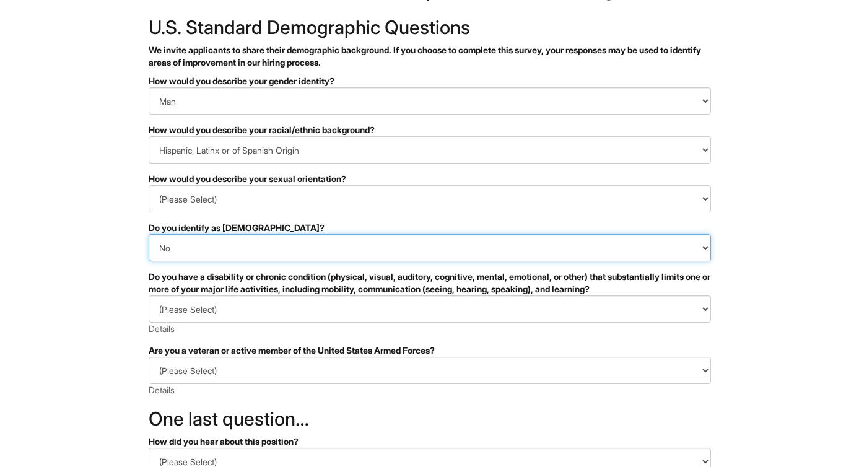
scroll to position [131, 0]
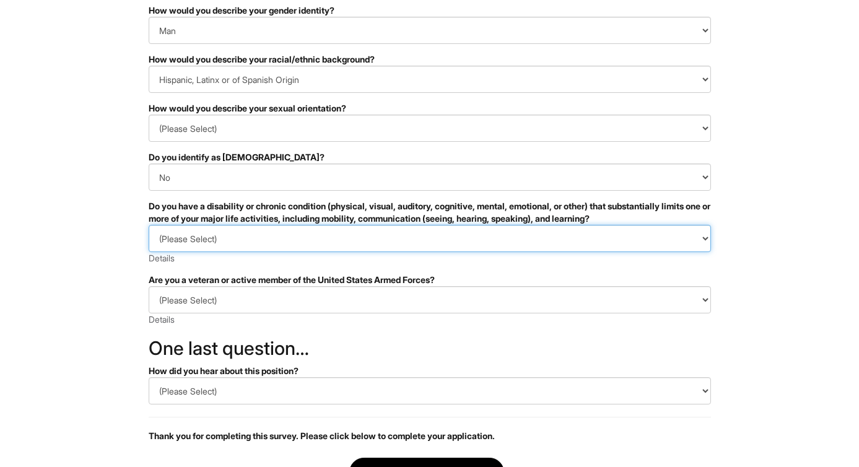
click at [311, 246] on select "(Please Select) YES, I HAVE A DISABILITY (or previously had a disability) NO, I…" at bounding box center [430, 238] width 562 height 27
select select "NO, I DON'T HAVE A DISABILITY"
click at [149, 225] on select "(Please Select) YES, I HAVE A DISABILITY (or previously had a disability) NO, I…" at bounding box center [430, 238] width 562 height 27
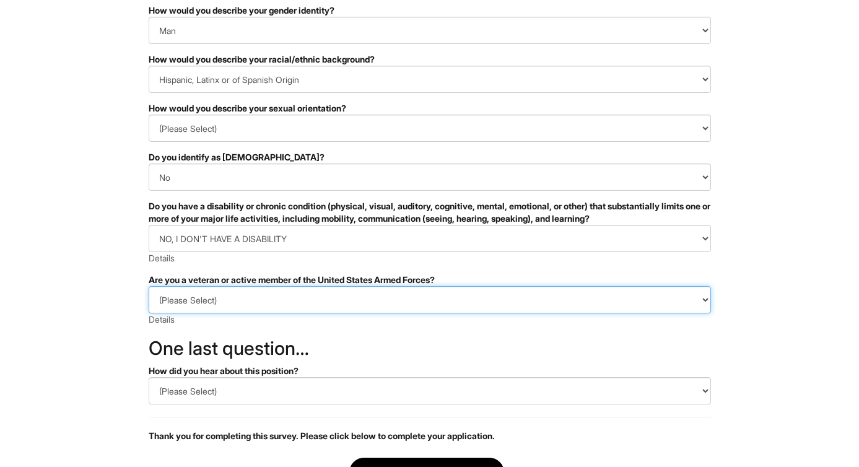
click at [276, 297] on select "(Please Select) I IDENTIFY AS ONE OR MORE OF THE CLASSIFICATIONS OF PROTECTED V…" at bounding box center [430, 299] width 562 height 27
select select "I AM NOT A PROTECTED VETERAN"
click at [149, 286] on select "(Please Select) I IDENTIFY AS ONE OR MORE OF THE CLASSIFICATIONS OF PROTECTED V…" at bounding box center [430, 299] width 562 height 27
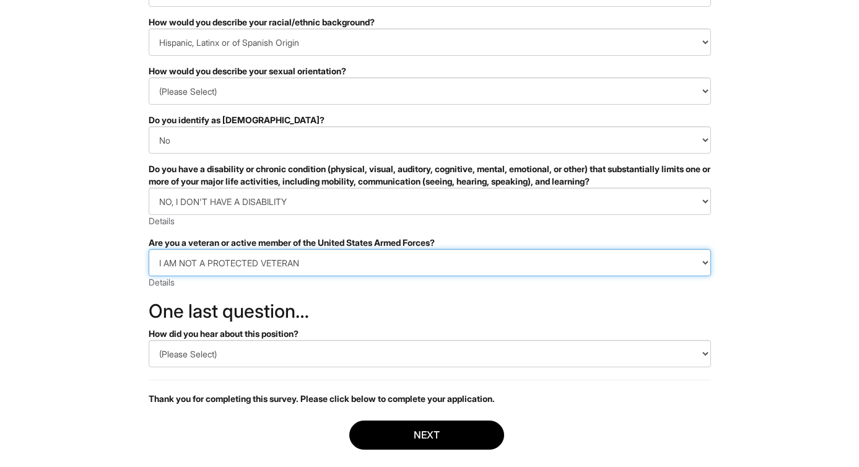
scroll to position [187, 0]
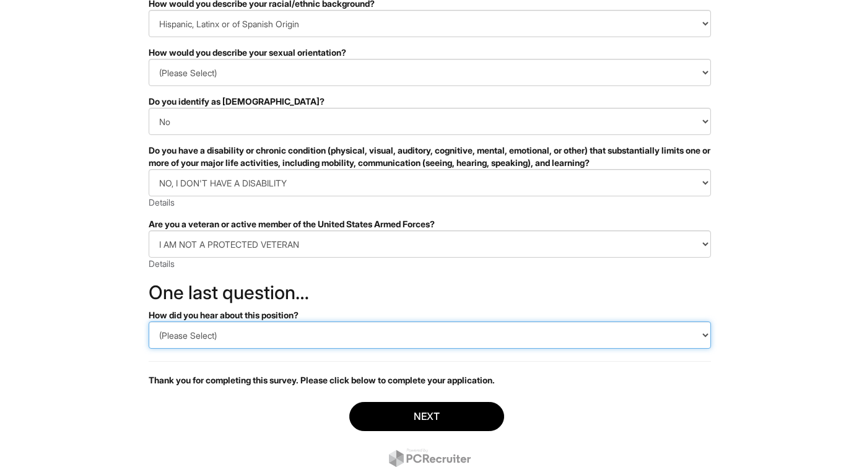
click at [261, 326] on select "(Please Select) CareerBuilder Indeed LinkedIn Monster Referral Other" at bounding box center [430, 334] width 562 height 27
select select "Indeed"
click at [149, 321] on select "(Please Select) CareerBuilder Indeed LinkedIn Monster Referral Other" at bounding box center [430, 334] width 562 height 27
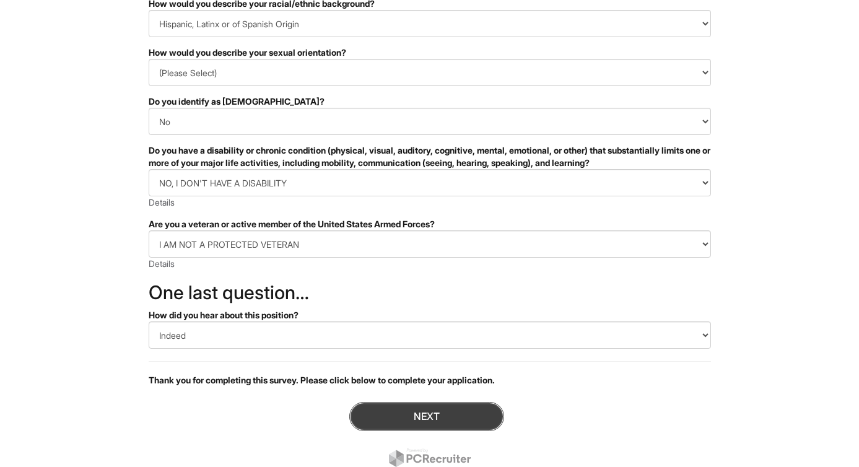
click at [368, 418] on button "Next" at bounding box center [426, 416] width 155 height 29
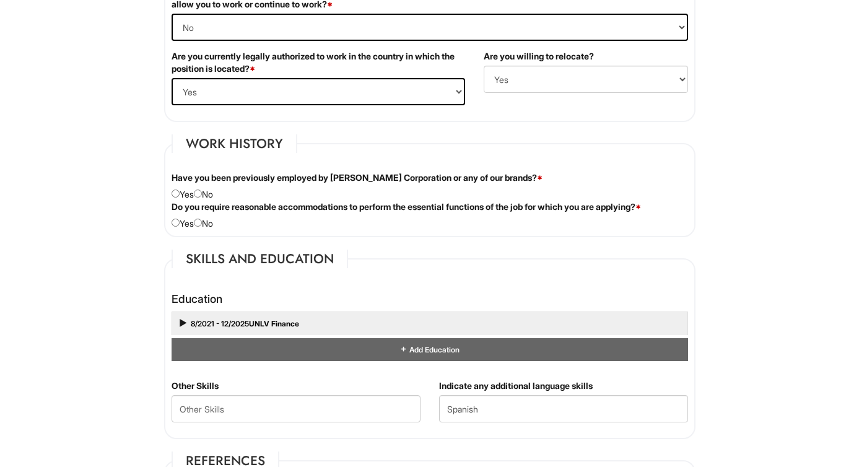
scroll to position [932, 0]
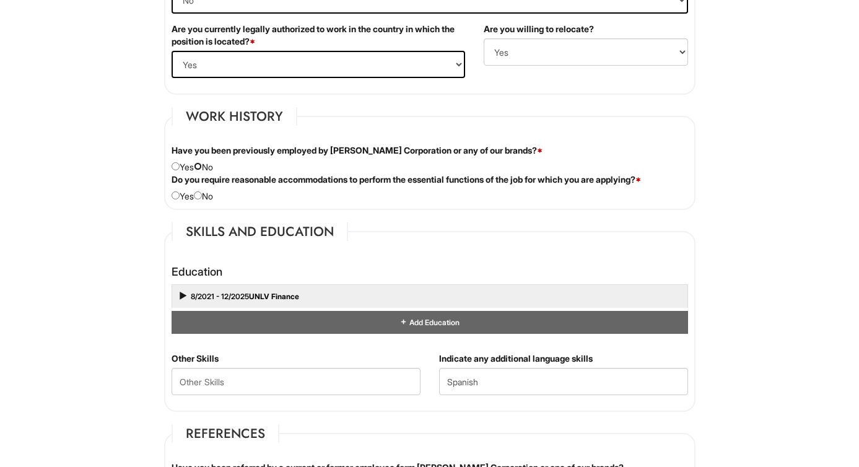
click at [202, 166] on input "radio" at bounding box center [198, 166] width 8 height 8
radio input "true"
click at [202, 193] on input "radio" at bounding box center [198, 195] width 8 height 8
radio input "true"
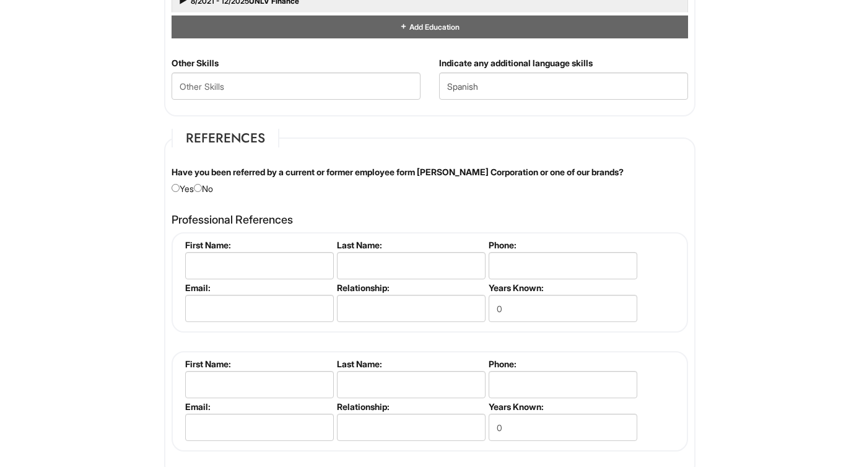
scroll to position [1266, 0]
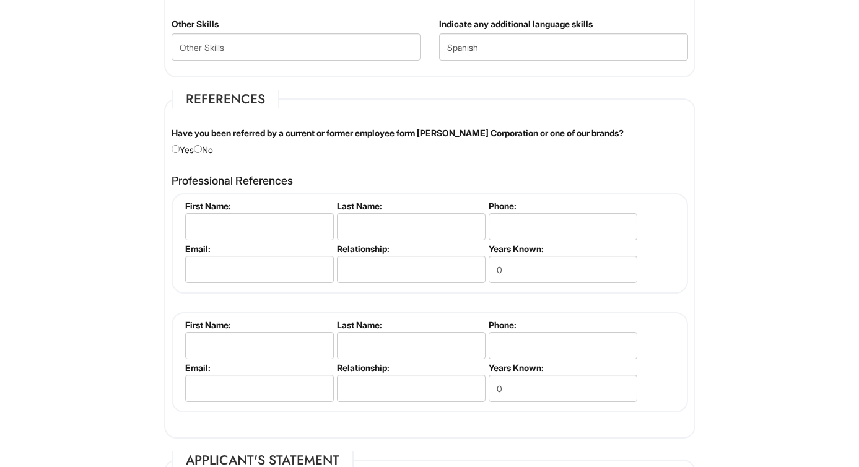
click at [207, 148] on div "Have you been referred by a current or former employee form Giorgio Armani Corp…" at bounding box center [429, 141] width 535 height 29
click at [202, 147] on input "radio" at bounding box center [198, 149] width 8 height 8
radio input "true"
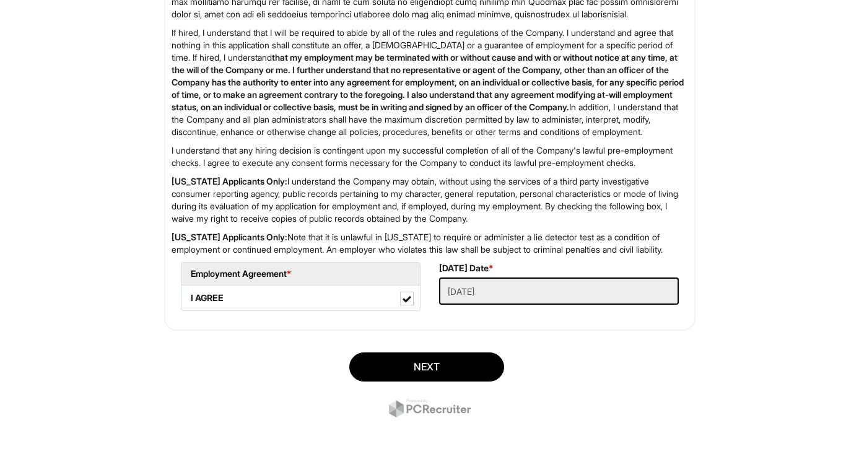
scroll to position [1882, 0]
click at [428, 366] on button "Next" at bounding box center [426, 366] width 155 height 29
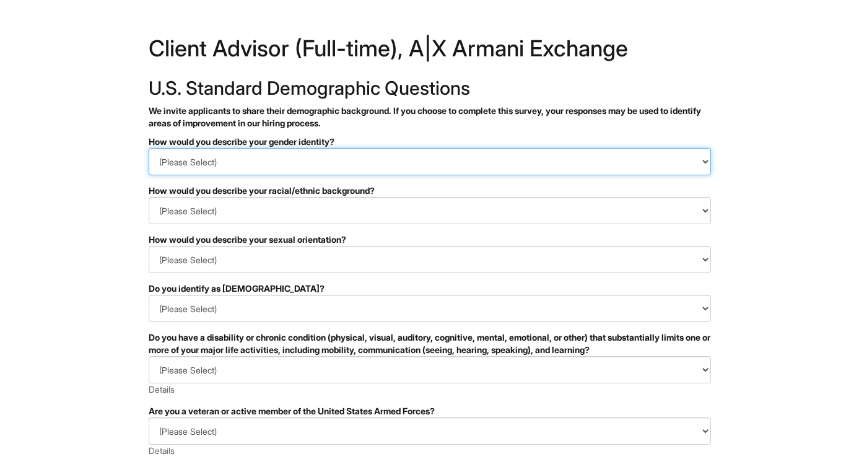
click at [366, 168] on select "(Please Select) Man Woman [DEMOGRAPHIC_DATA] I prefer to self-describe I don't …" at bounding box center [430, 161] width 562 height 27
click at [149, 148] on select "(Please Select) Man Woman [DEMOGRAPHIC_DATA] I prefer to self-describe I don't …" at bounding box center [430, 161] width 562 height 27
click at [327, 164] on select "(Please Select) Man Woman [DEMOGRAPHIC_DATA] I prefer to self-describe I don't …" at bounding box center [430, 161] width 562 height 27
select select "Man"
click at [149, 148] on select "(Please Select) Man Woman [DEMOGRAPHIC_DATA] I prefer to self-describe I don't …" at bounding box center [430, 161] width 562 height 27
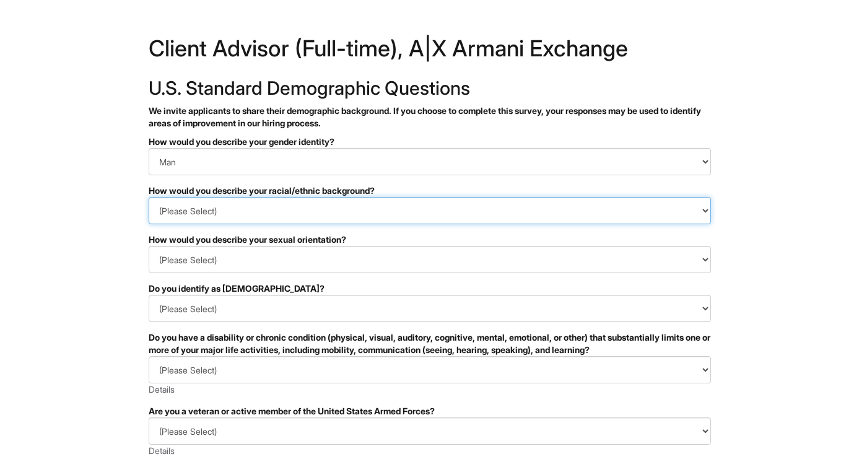
click at [295, 210] on select "(Please Select) [DEMOGRAPHIC_DATA] or of [DEMOGRAPHIC_DATA] descent [DEMOGRAPHI…" at bounding box center [430, 210] width 562 height 27
select select "Hispanic, Latinx or of Spanish Origin"
click at [149, 197] on select "(Please Select) [DEMOGRAPHIC_DATA] or of [DEMOGRAPHIC_DATA] descent [DEMOGRAPHI…" at bounding box center [430, 210] width 562 height 27
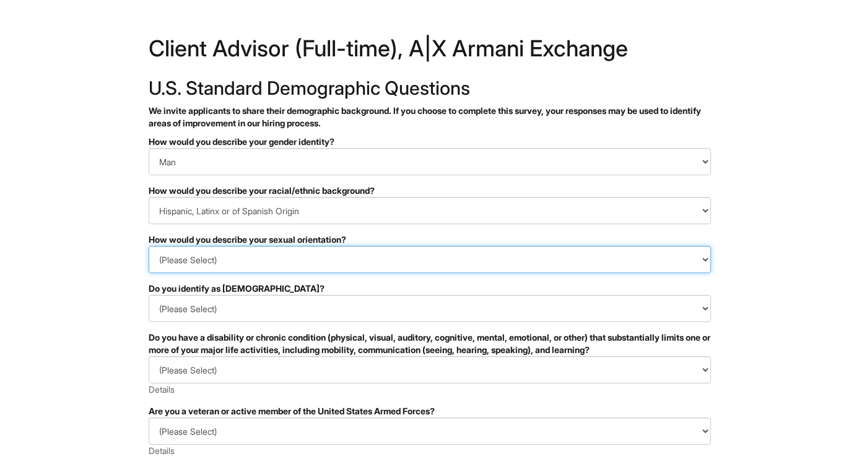
click at [285, 256] on select "(Please Select) [DEMOGRAPHIC_DATA] [DEMOGRAPHIC_DATA] and/or [DEMOGRAPHIC_DATA]…" at bounding box center [430, 259] width 562 height 27
select select "[DEMOGRAPHIC_DATA]"
click at [149, 246] on select "(Please Select) [DEMOGRAPHIC_DATA] [DEMOGRAPHIC_DATA] and/or [DEMOGRAPHIC_DATA]…" at bounding box center [430, 259] width 562 height 27
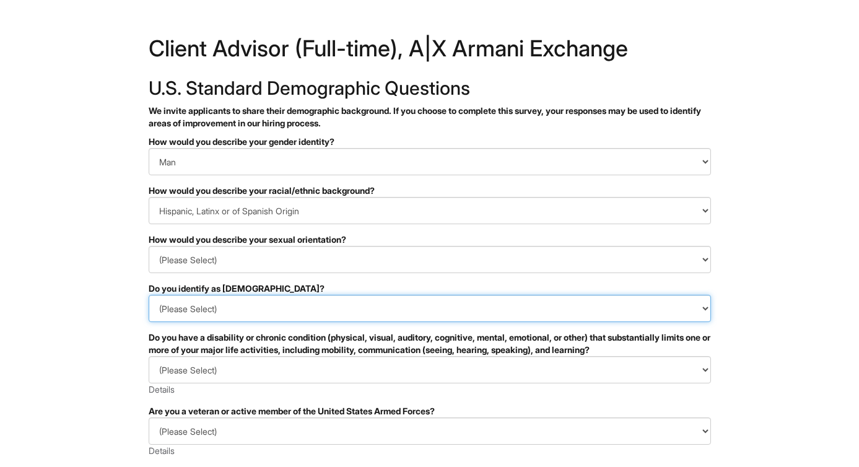
click at [252, 311] on select "(Please Select) Yes No I prefer to self-describe I don't wish to answer" at bounding box center [430, 308] width 562 height 27
select select "No"
click at [149, 295] on select "(Please Select) Yes No I prefer to self-describe I don't wish to answer" at bounding box center [430, 308] width 562 height 27
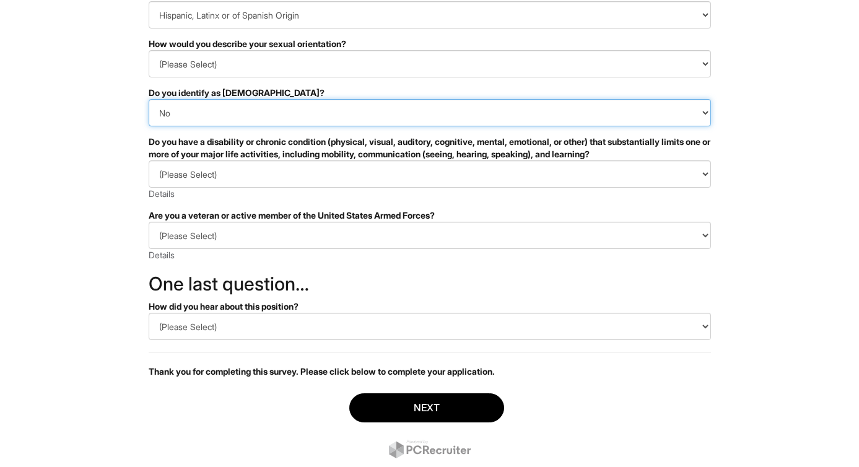
scroll to position [230, 0]
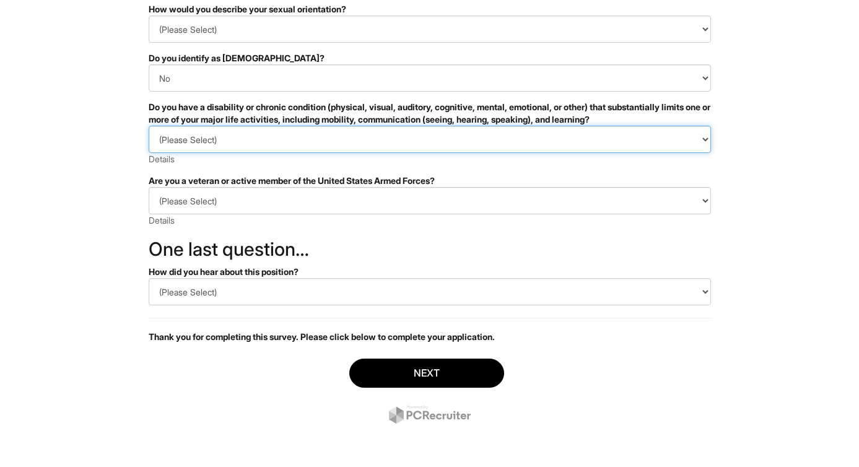
click at [351, 141] on select "(Please Select) YES, I HAVE A DISABILITY (or previously had a disability) NO, I…" at bounding box center [430, 139] width 562 height 27
select select "NO, I DON'T HAVE A DISABILITY"
click at [149, 126] on select "(Please Select) YES, I HAVE A DISABILITY (or previously had a disability) NO, I…" at bounding box center [430, 139] width 562 height 27
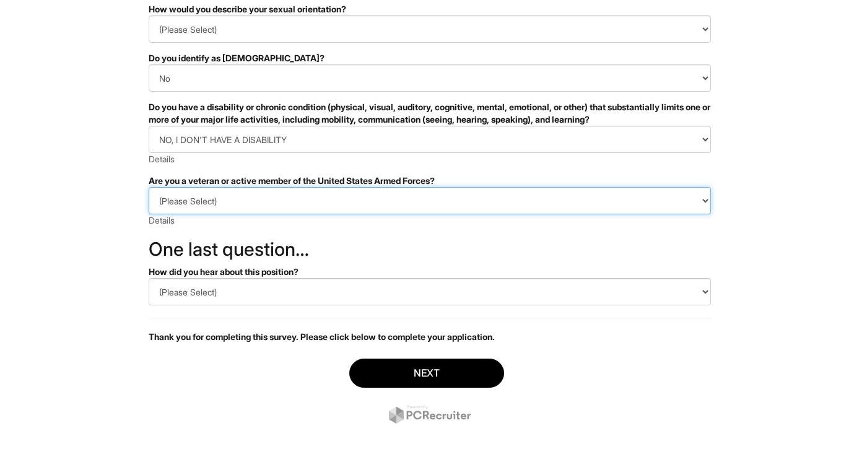
click at [306, 188] on select "(Please Select) I IDENTIFY AS ONE OR MORE OF THE CLASSIFICATIONS OF PROTECTED V…" at bounding box center [430, 200] width 562 height 27
select select "I AM NOT A PROTECTED VETERAN"
click at [149, 187] on select "(Please Select) I IDENTIFY AS ONE OR MORE OF THE CLASSIFICATIONS OF PROTECTED V…" at bounding box center [430, 200] width 562 height 27
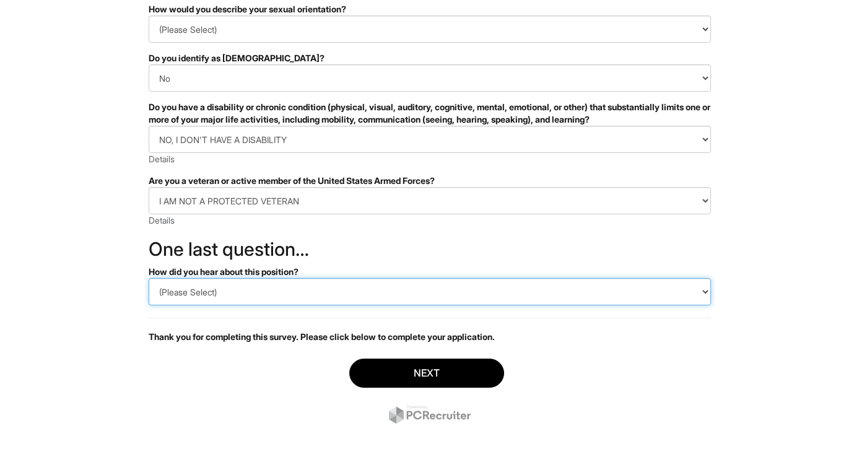
click at [257, 288] on select "(Please Select) CareerBuilder Indeed LinkedIn Monster Referral Other" at bounding box center [430, 291] width 562 height 27
select select "Indeed"
click at [149, 278] on select "(Please Select) CareerBuilder Indeed LinkedIn Monster Referral Other" at bounding box center [430, 291] width 562 height 27
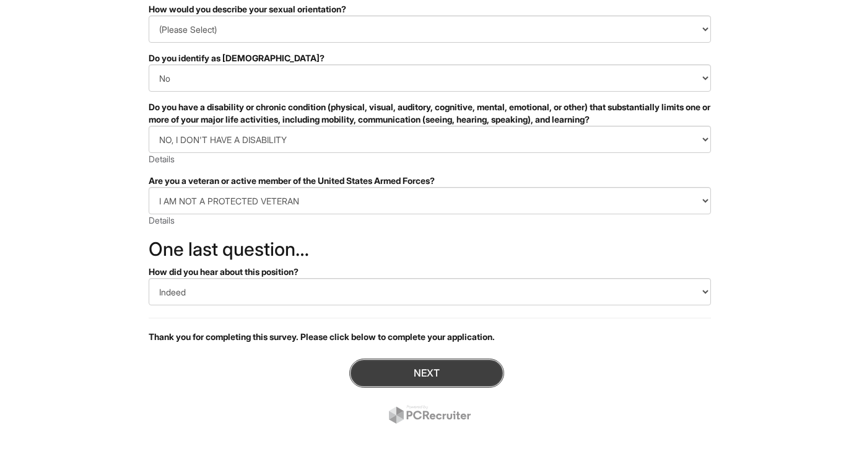
click at [365, 377] on button "Next" at bounding box center [426, 372] width 155 height 29
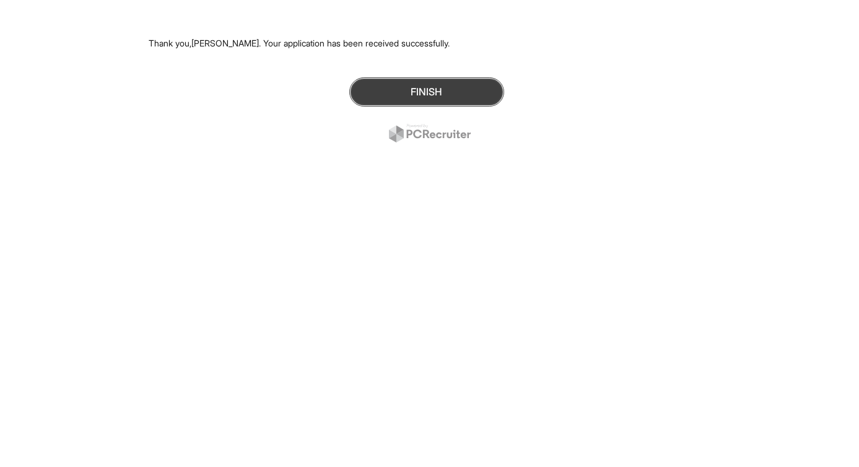
click at [441, 105] on button "Finish" at bounding box center [426, 91] width 155 height 29
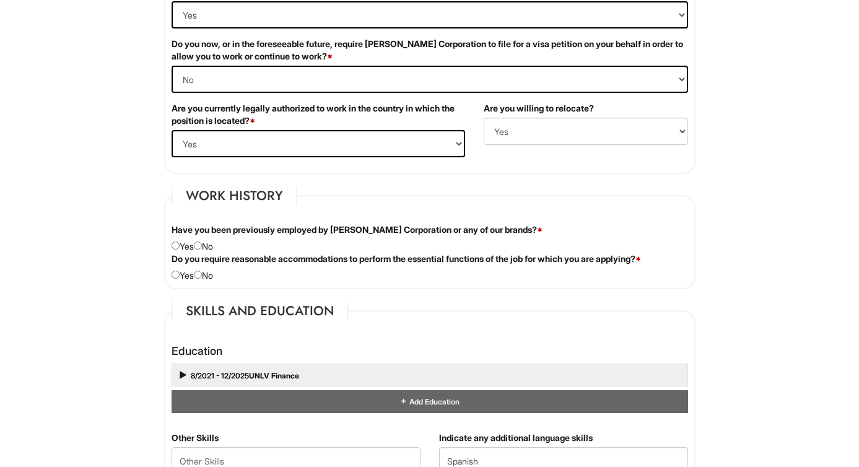
scroll to position [980, 0]
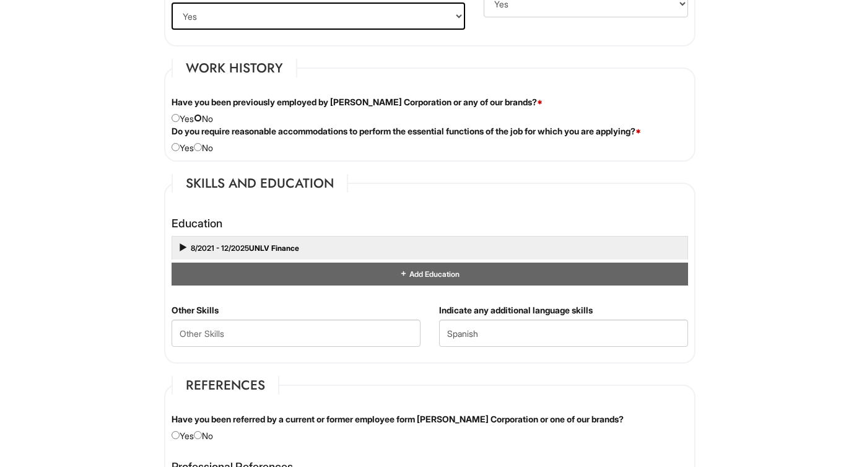
click at [202, 115] on input "radio" at bounding box center [198, 118] width 8 height 8
radio input "true"
click at [202, 143] on input "radio" at bounding box center [198, 147] width 8 height 8
radio input "true"
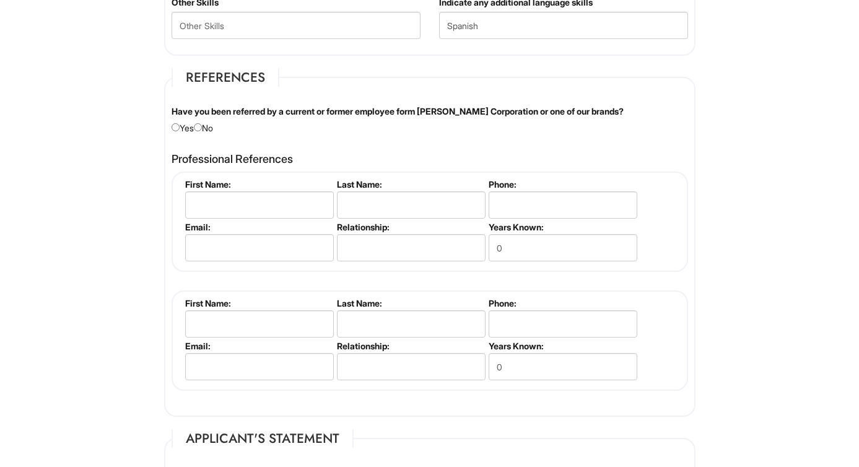
scroll to position [1232, 0]
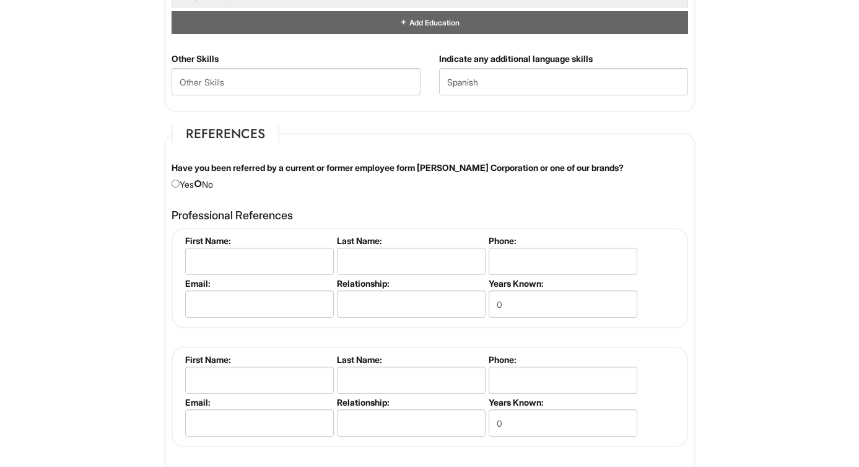
click at [202, 187] on input "radio" at bounding box center [198, 184] width 8 height 8
radio input "true"
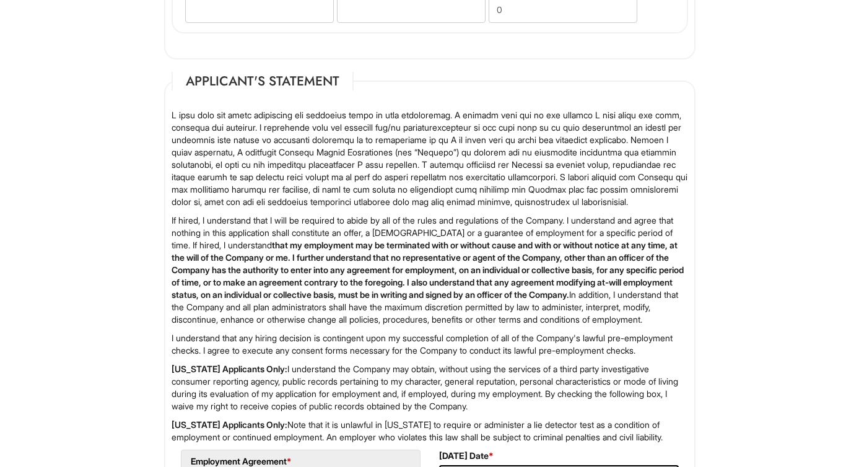
scroll to position [1882, 0]
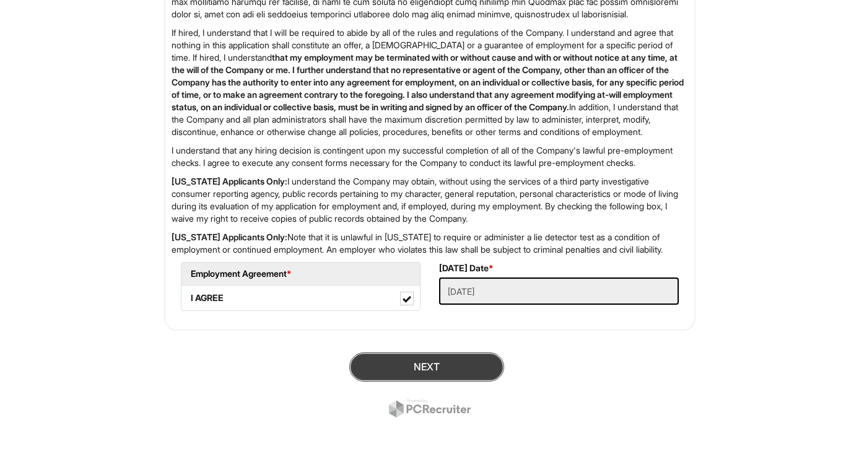
click at [384, 370] on button "Next" at bounding box center [426, 366] width 155 height 29
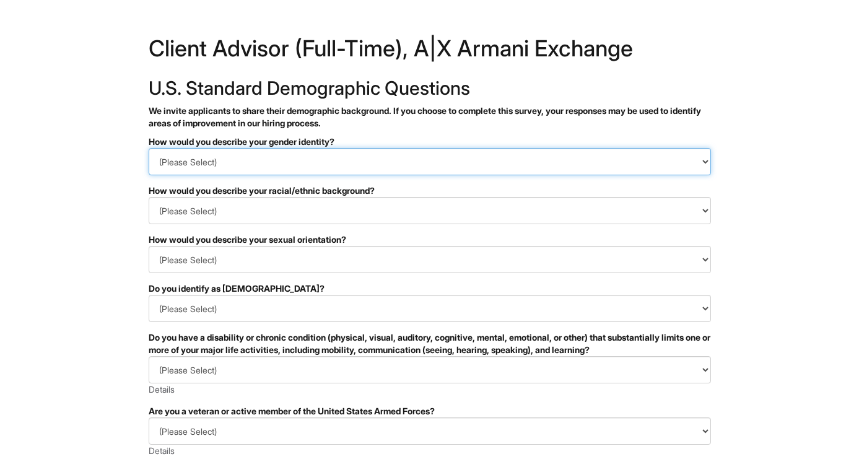
click at [394, 157] on select "(Please Select) Man Woman Non-binary I prefer to self-describe I don't wish to …" at bounding box center [430, 161] width 562 height 27
select select "Man"
click at [149, 148] on select "(Please Select) Man Woman Non-binary I prefer to self-describe I don't wish to …" at bounding box center [430, 161] width 562 height 27
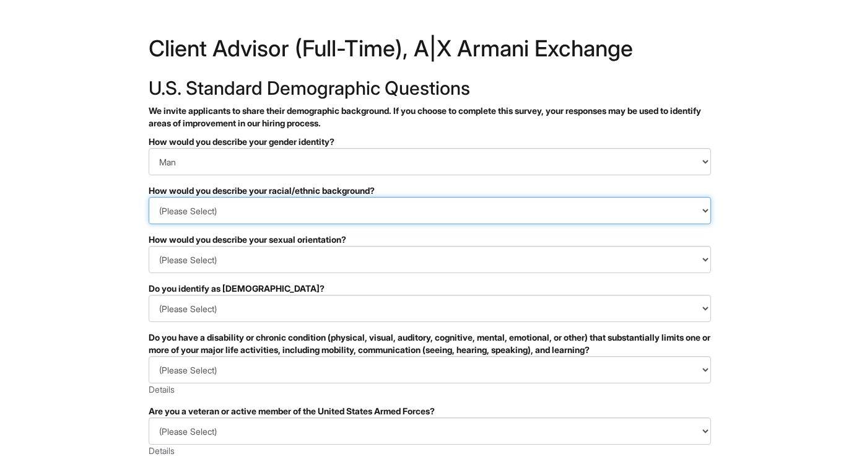
click at [329, 214] on select "(Please Select) Black or of African descent East Asian Hispanic, Latinx or of S…" at bounding box center [430, 210] width 562 height 27
select select "Hispanic, Latinx or of Spanish Origin"
click at [149, 197] on select "(Please Select) Black or of African descent East Asian Hispanic, Latinx or of S…" at bounding box center [430, 210] width 562 height 27
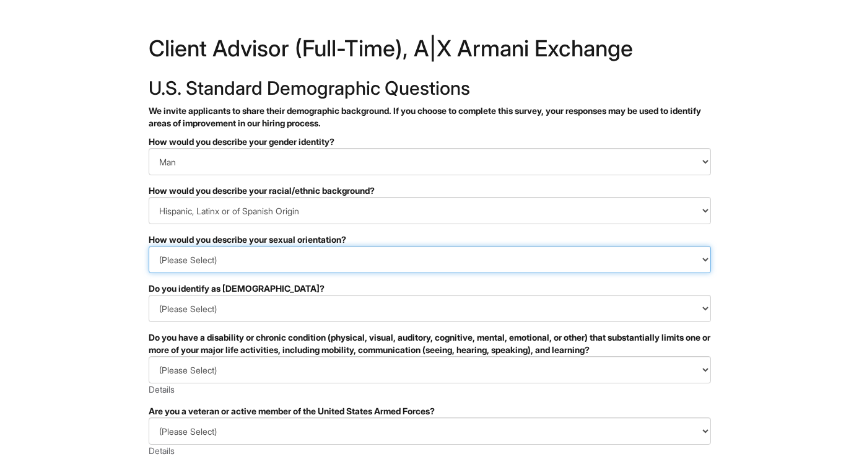
click at [306, 260] on select "(Please Select) Asexual Bisexual and/or pansexual Gay Heterosexual Lesbian Quee…" at bounding box center [430, 259] width 562 height 27
select select "[DEMOGRAPHIC_DATA]"
click at [149, 246] on select "(Please Select) [DEMOGRAPHIC_DATA] [DEMOGRAPHIC_DATA] and/or [DEMOGRAPHIC_DATA]…" at bounding box center [430, 259] width 562 height 27
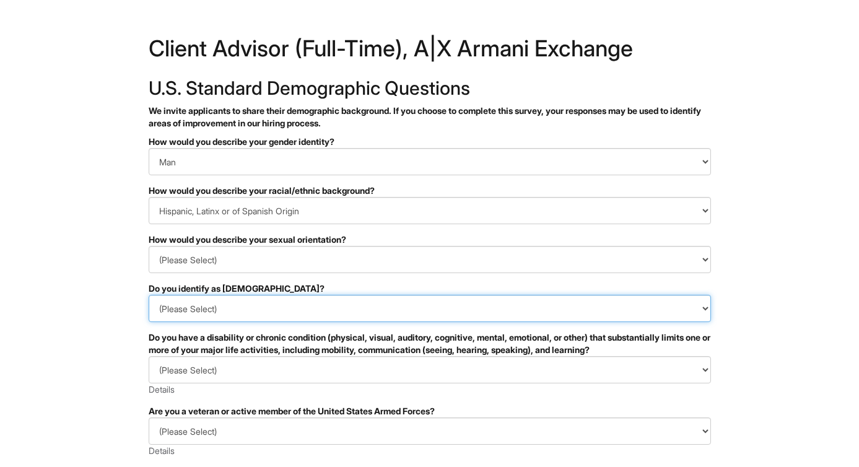
click at [293, 317] on select "(Please Select) Yes No I prefer to self-describe I don't wish to answer" at bounding box center [430, 308] width 562 height 27
select select "No"
click at [149, 295] on select "(Please Select) Yes No I prefer to self-describe I don't wish to answer" at bounding box center [430, 308] width 562 height 27
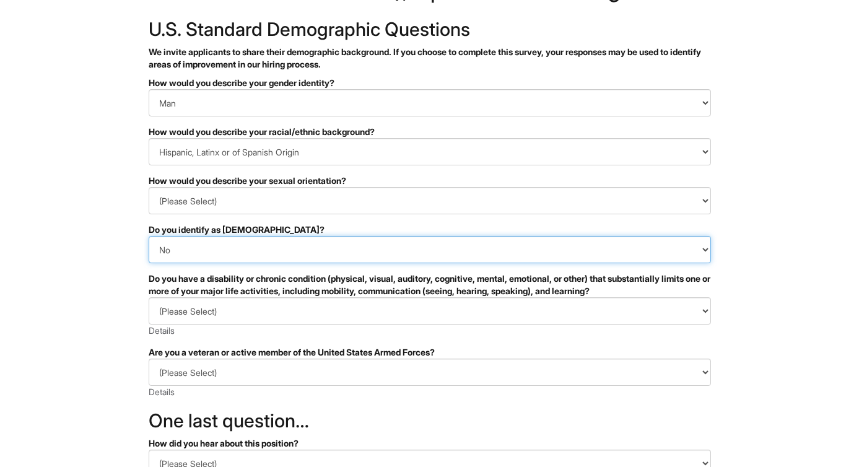
scroll to position [111, 0]
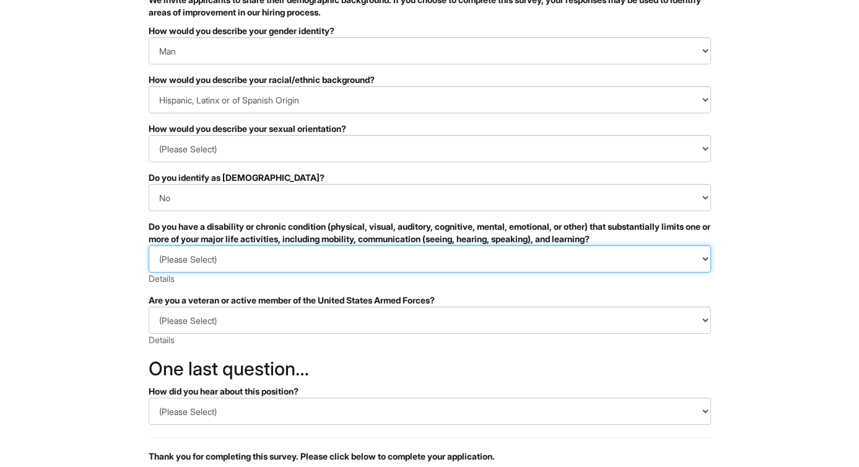
click at [347, 265] on select "(Please Select) YES, I HAVE A DISABILITY (or previously had a disability) NO, I…" at bounding box center [430, 258] width 562 height 27
select select "NO, I DON'T HAVE A DISABILITY"
click at [149, 245] on select "(Please Select) YES, I HAVE A DISABILITY (or previously had a disability) NO, I…" at bounding box center [430, 258] width 562 height 27
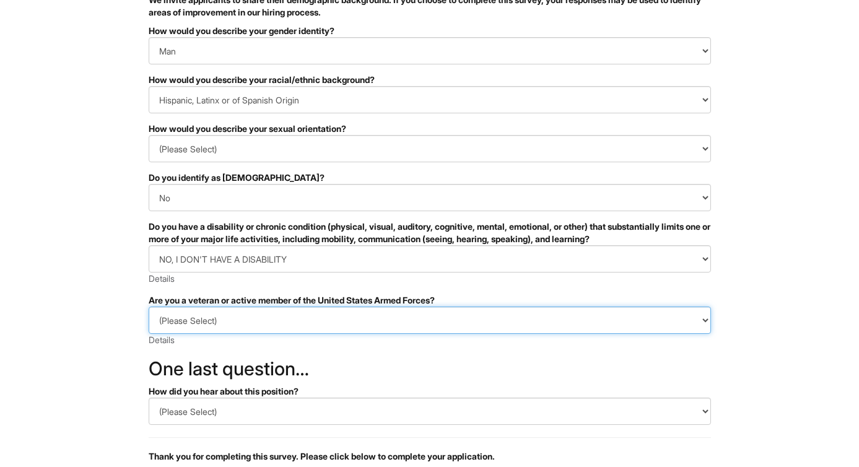
click at [300, 329] on select "(Please Select) I IDENTIFY AS ONE OR MORE OF THE CLASSIFICATIONS OF PROTECTED V…" at bounding box center [430, 319] width 562 height 27
select select "I AM NOT A PROTECTED VETERAN"
click at [149, 306] on select "(Please Select) I IDENTIFY AS ONE OR MORE OF THE CLASSIFICATIONS OF PROTECTED V…" at bounding box center [430, 319] width 562 height 27
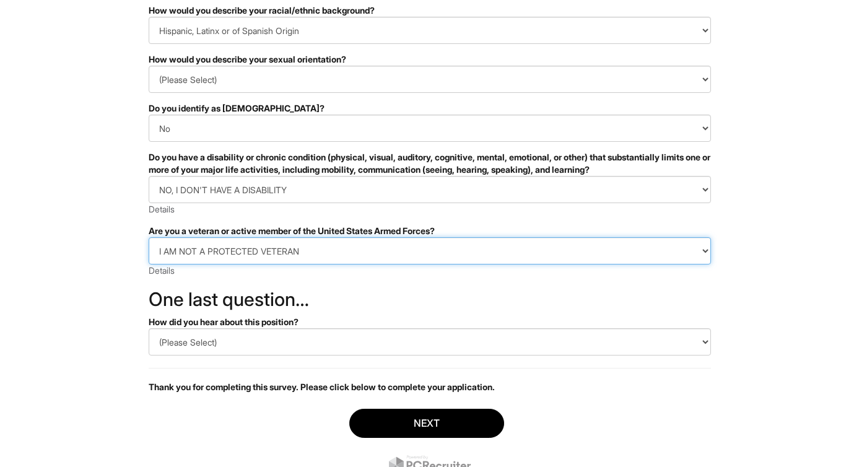
scroll to position [230, 0]
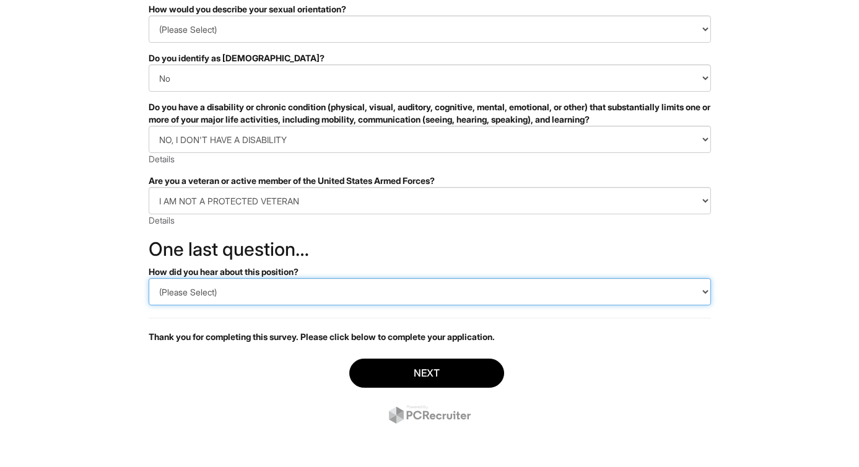
click at [303, 290] on select "(Please Select) CareerBuilder Indeed LinkedIn Monster Referral Other" at bounding box center [430, 291] width 562 height 27
select select "Indeed"
click at [149, 278] on select "(Please Select) CareerBuilder Indeed LinkedIn Monster Referral Other" at bounding box center [430, 291] width 562 height 27
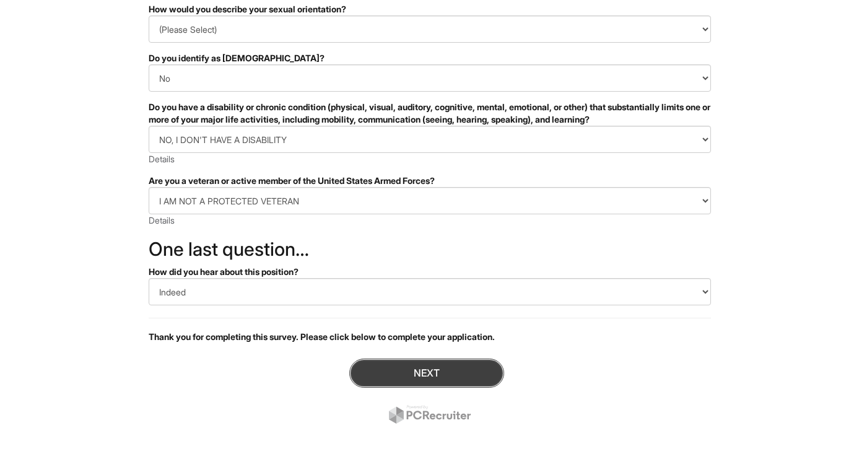
click at [374, 379] on button "Next" at bounding box center [426, 372] width 155 height 29
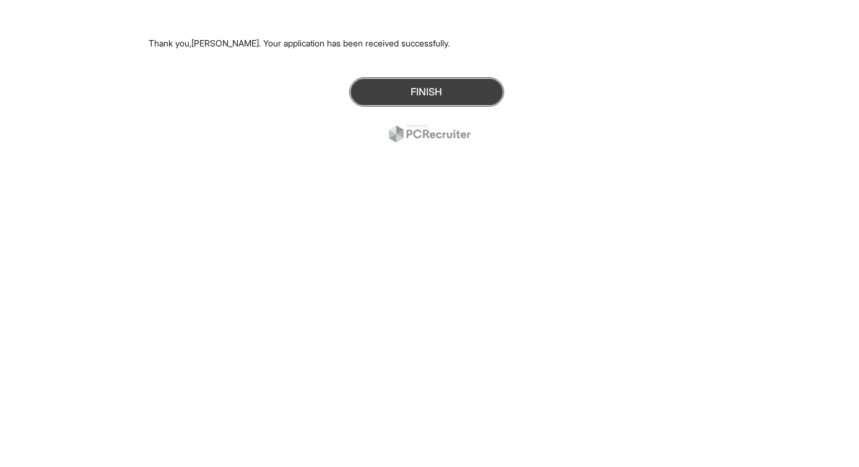
click at [488, 88] on button "Finish" at bounding box center [426, 91] width 155 height 29
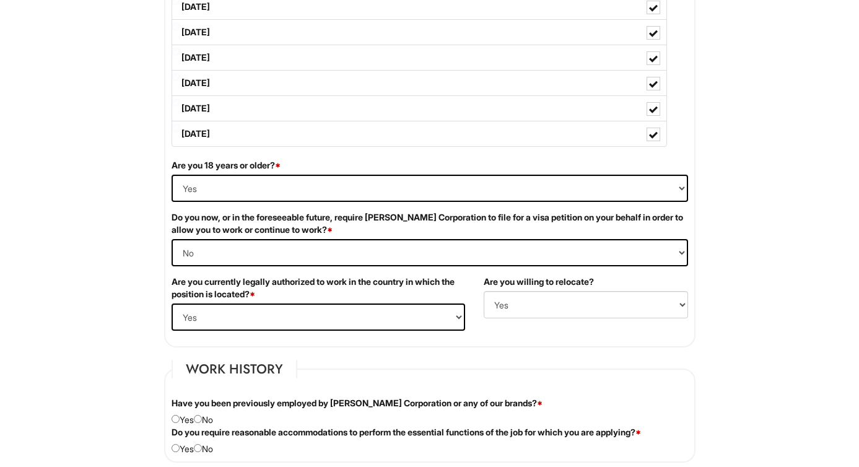
scroll to position [820, 0]
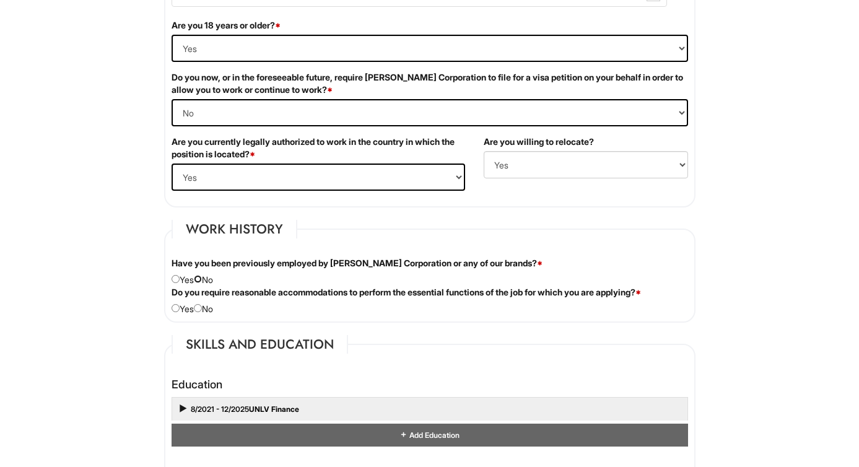
click at [199, 279] on input "radio" at bounding box center [198, 279] width 8 height 8
radio input "true"
click at [202, 306] on input "radio" at bounding box center [198, 308] width 8 height 8
radio input "true"
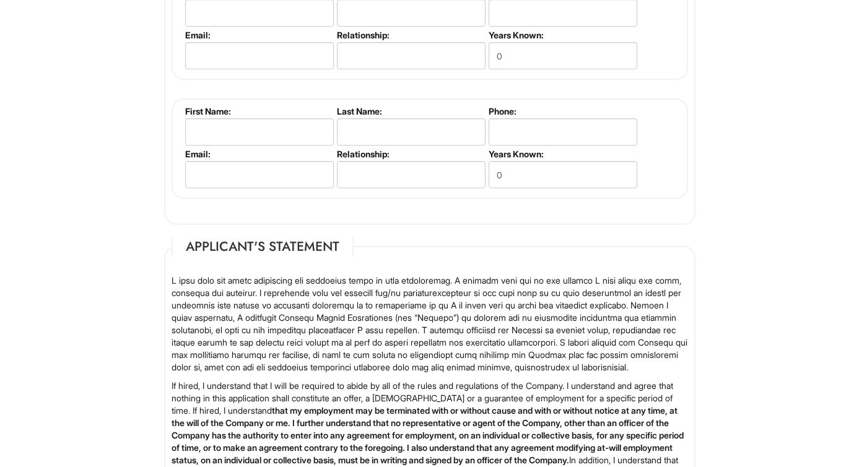
scroll to position [1186, 0]
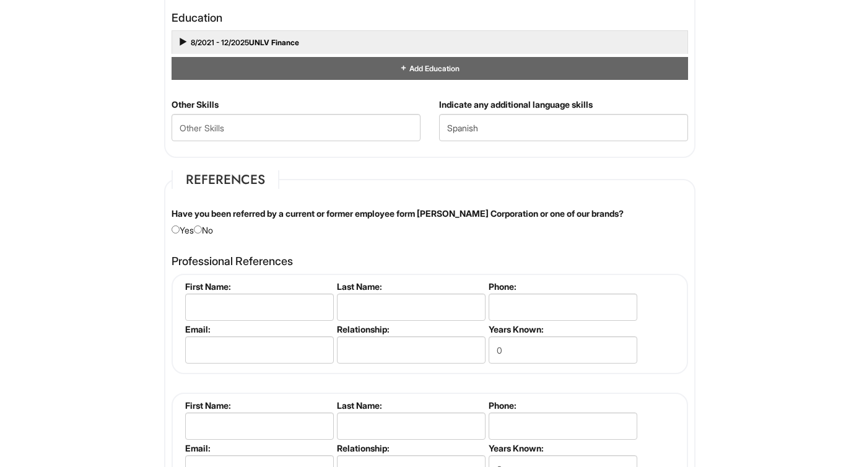
click at [201, 221] on div "Have you been referred by a current or former employee form Giorgio Armani Corp…" at bounding box center [429, 221] width 535 height 29
click at [202, 228] on input "radio" at bounding box center [198, 229] width 8 height 8
radio input "true"
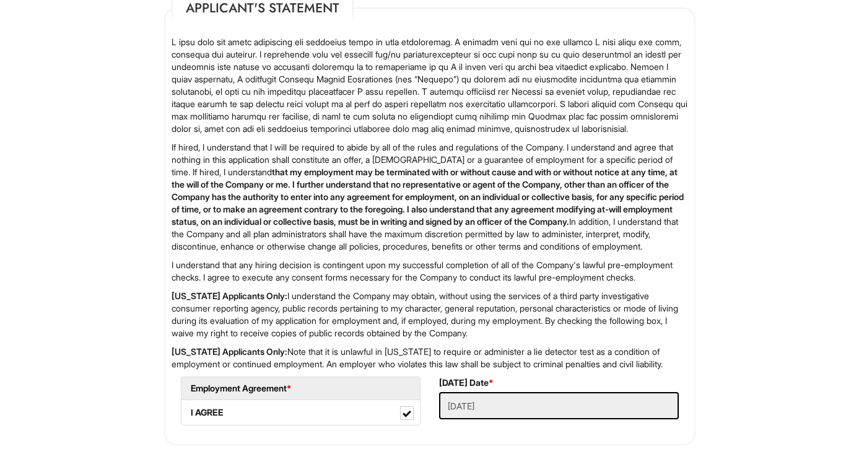
scroll to position [1882, 0]
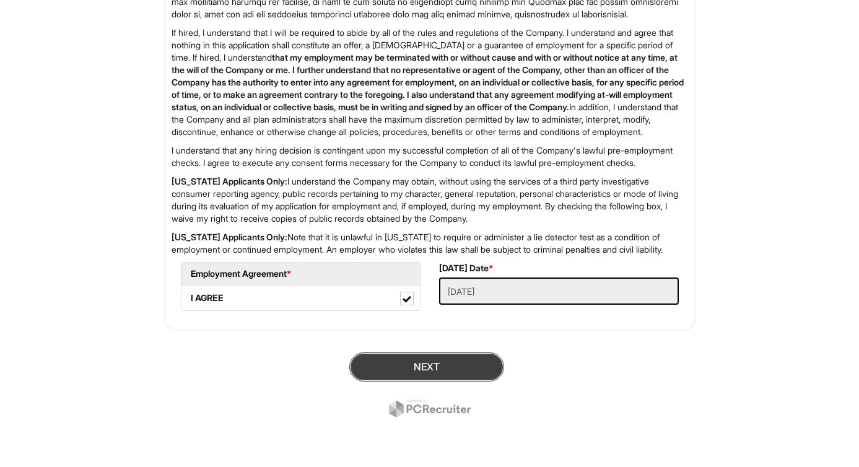
click at [377, 364] on button "Next" at bounding box center [426, 366] width 155 height 29
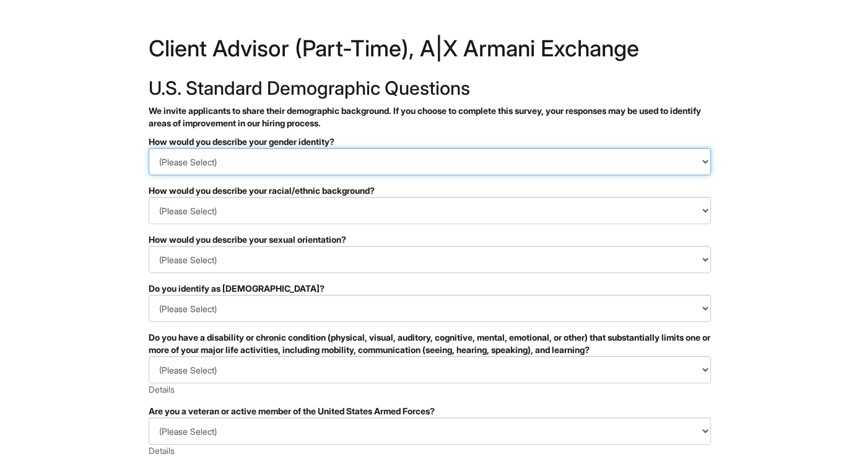
click at [309, 157] on select "(Please Select) Man Woman [DEMOGRAPHIC_DATA] I prefer to self-describe I don't …" at bounding box center [430, 161] width 562 height 27
select select "Man"
click at [149, 148] on select "(Please Select) Man Woman [DEMOGRAPHIC_DATA] I prefer to self-describe I don't …" at bounding box center [430, 161] width 562 height 27
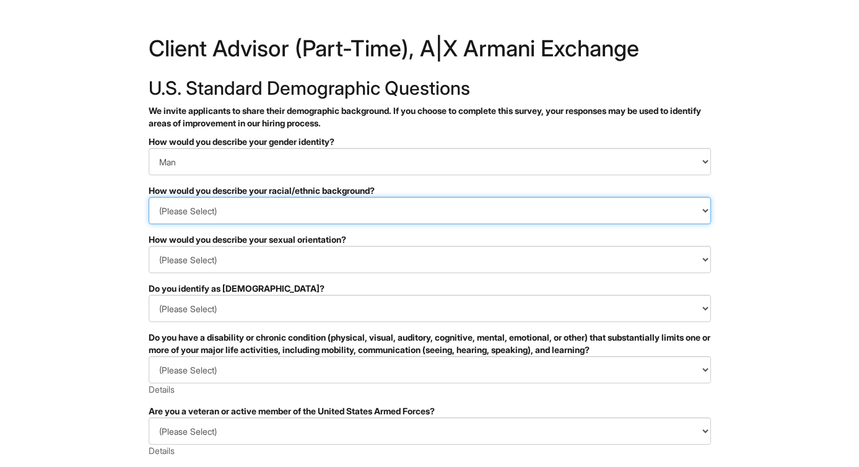
click at [279, 214] on select "(Please Select) [DEMOGRAPHIC_DATA] or of [DEMOGRAPHIC_DATA] descent [DEMOGRAPHI…" at bounding box center [430, 210] width 562 height 27
select select "Hispanic, Latinx or of Spanish Origin"
click at [149, 197] on select "(Please Select) [DEMOGRAPHIC_DATA] or of [DEMOGRAPHIC_DATA] descent [DEMOGRAPHI…" at bounding box center [430, 210] width 562 height 27
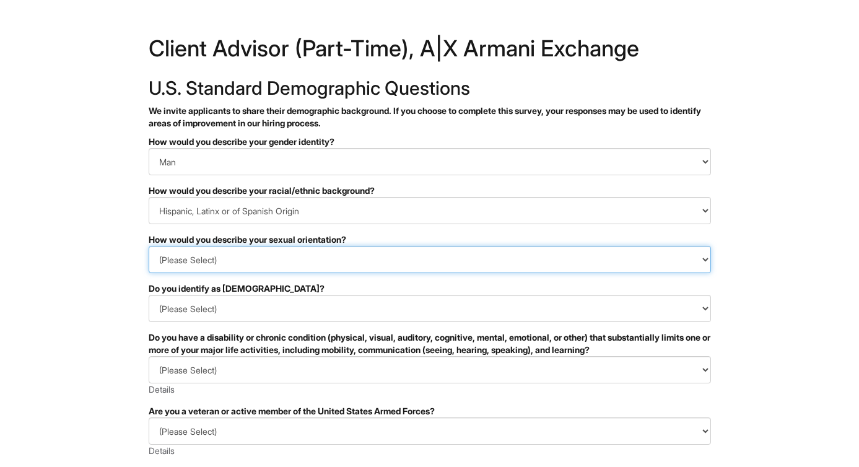
click at [262, 261] on select "(Please Select) [DEMOGRAPHIC_DATA] [DEMOGRAPHIC_DATA] and/or [DEMOGRAPHIC_DATA]…" at bounding box center [430, 259] width 562 height 27
select select "[DEMOGRAPHIC_DATA]"
click at [149, 246] on select "(Please Select) [DEMOGRAPHIC_DATA] [DEMOGRAPHIC_DATA] and/or [DEMOGRAPHIC_DATA]…" at bounding box center [430, 259] width 562 height 27
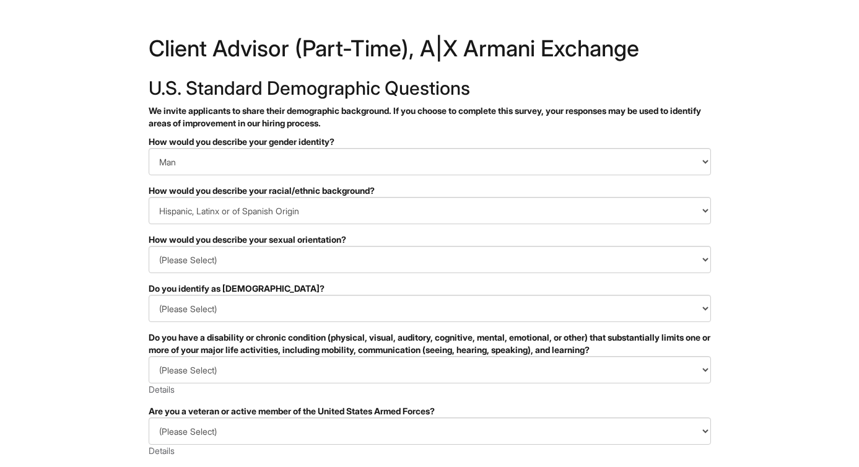
click at [304, 289] on div "Do you identify as [DEMOGRAPHIC_DATA]?" at bounding box center [430, 288] width 562 height 12
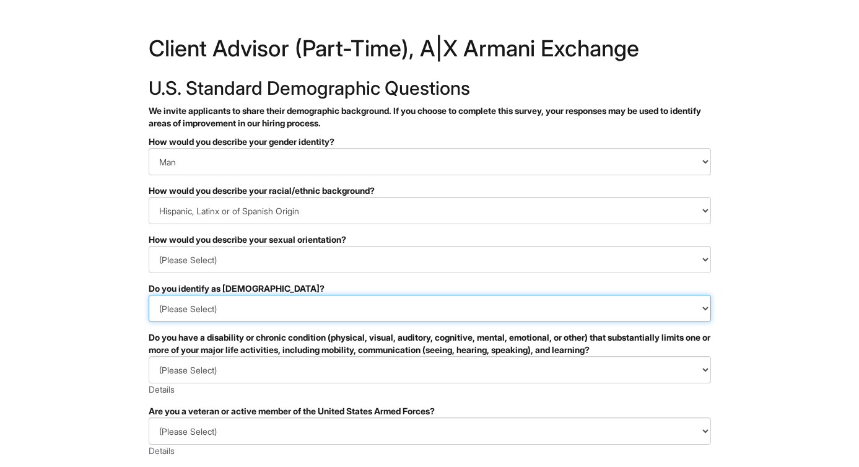
click at [295, 300] on select "(Please Select) Yes No I prefer to self-describe I don't wish to answer" at bounding box center [430, 308] width 562 height 27
select select "No"
click at [149, 295] on select "(Please Select) Yes No I prefer to self-describe I don't wish to answer" at bounding box center [430, 308] width 562 height 27
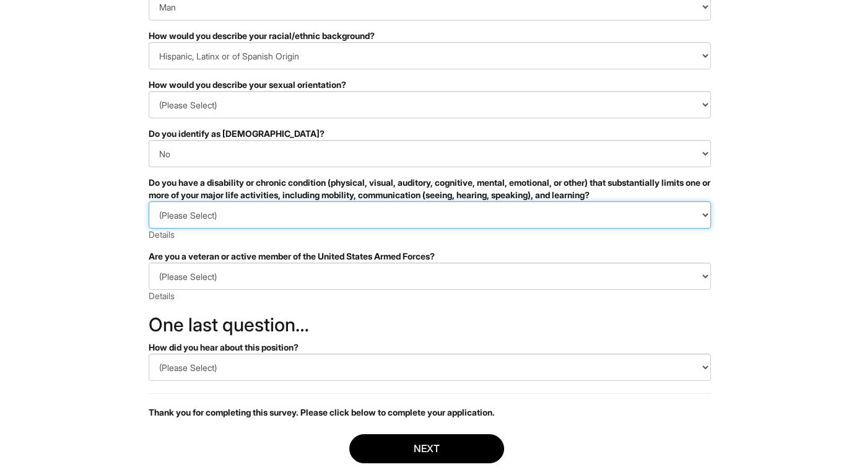
click at [283, 216] on select "(Please Select) YES, I HAVE A DISABILITY (or previously had a disability) NO, I…" at bounding box center [430, 214] width 562 height 27
select select "NO, I DON'T HAVE A DISABILITY"
click at [149, 201] on select "(Please Select) YES, I HAVE A DISABILITY (or previously had a disability) NO, I…" at bounding box center [430, 214] width 562 height 27
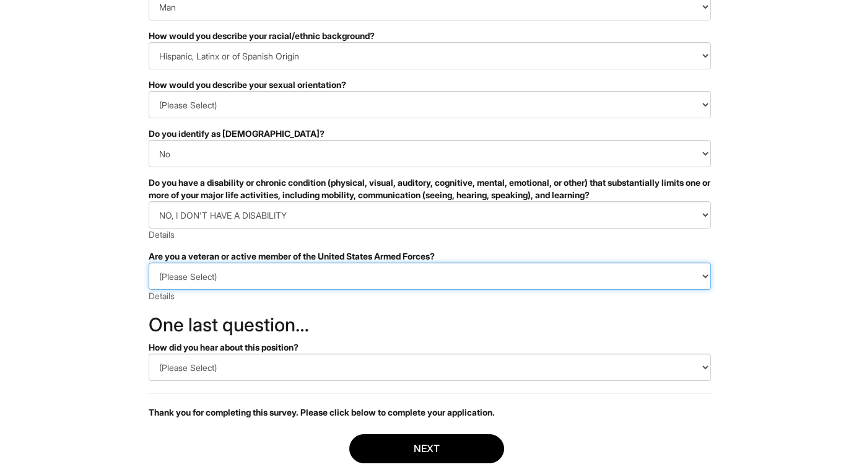
click at [246, 274] on select "(Please Select) I IDENTIFY AS ONE OR MORE OF THE CLASSIFICATIONS OF PROTECTED V…" at bounding box center [430, 275] width 562 height 27
select select "I AM NOT A PROTECTED VETERAN"
click at [149, 262] on select "(Please Select) I IDENTIFY AS ONE OR MORE OF THE CLASSIFICATIONS OF PROTECTED V…" at bounding box center [430, 275] width 562 height 27
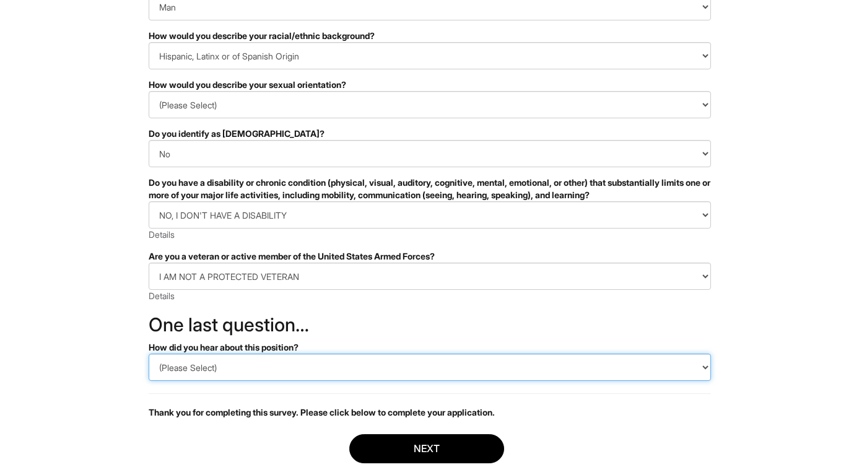
click at [208, 371] on select "(Please Select) CareerBuilder Indeed LinkedIn Monster Referral Other" at bounding box center [430, 366] width 562 height 27
select select "Indeed"
click at [149, 353] on select "(Please Select) CareerBuilder Indeed LinkedIn Monster Referral Other" at bounding box center [430, 366] width 562 height 27
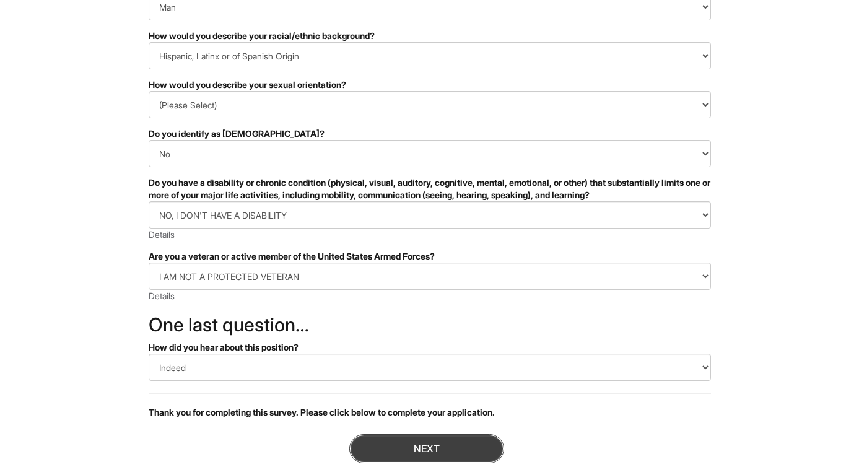
click at [374, 445] on button "Next" at bounding box center [426, 448] width 155 height 29
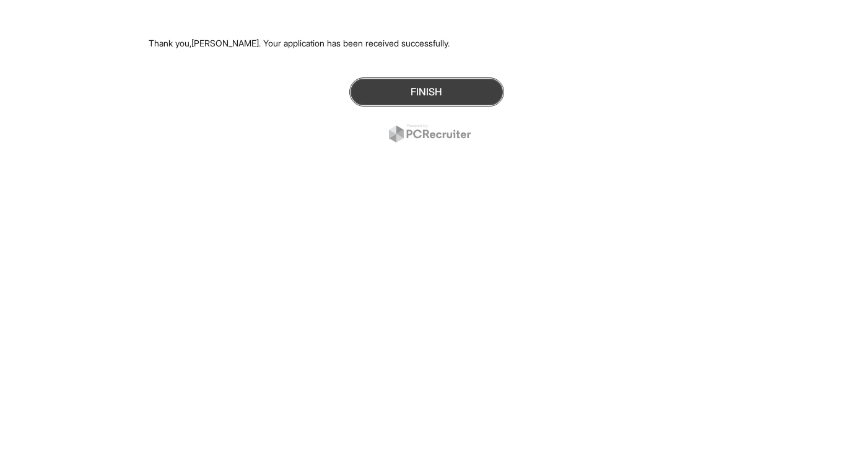
click at [477, 81] on button "Finish" at bounding box center [426, 91] width 155 height 29
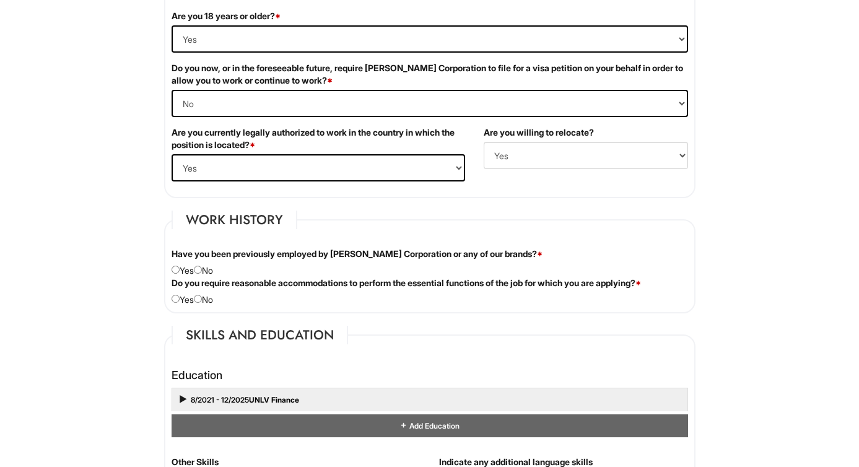
scroll to position [873, 0]
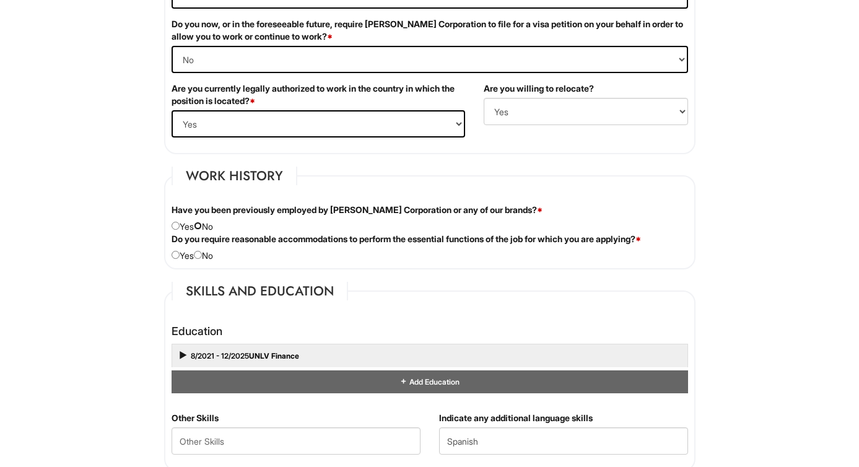
click at [202, 225] on input "radio" at bounding box center [198, 226] width 8 height 8
radio input "true"
click at [202, 258] on input "radio" at bounding box center [198, 255] width 8 height 8
radio input "true"
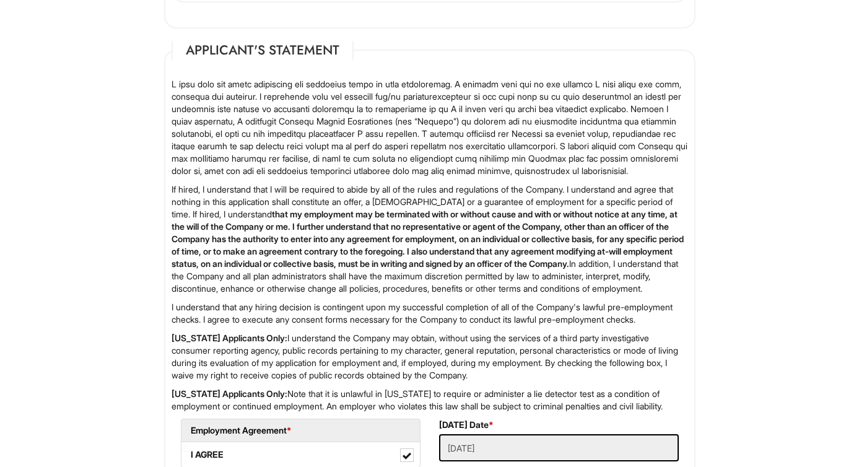
scroll to position [1882, 0]
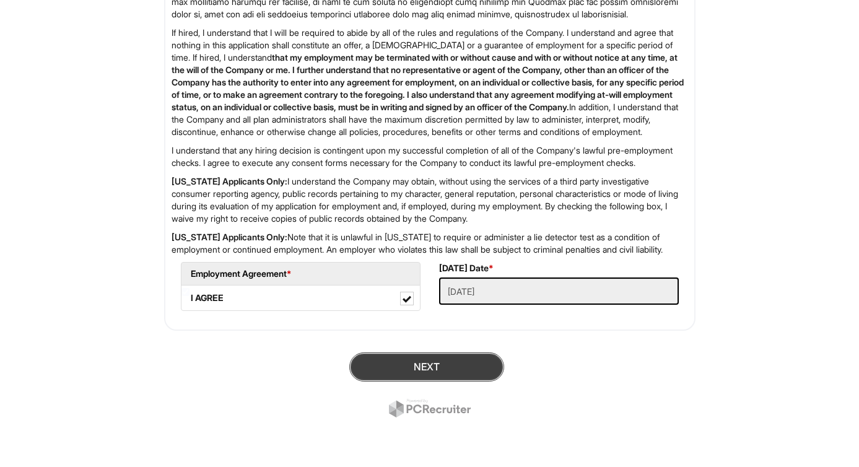
click at [418, 358] on button "Next" at bounding box center [426, 366] width 155 height 29
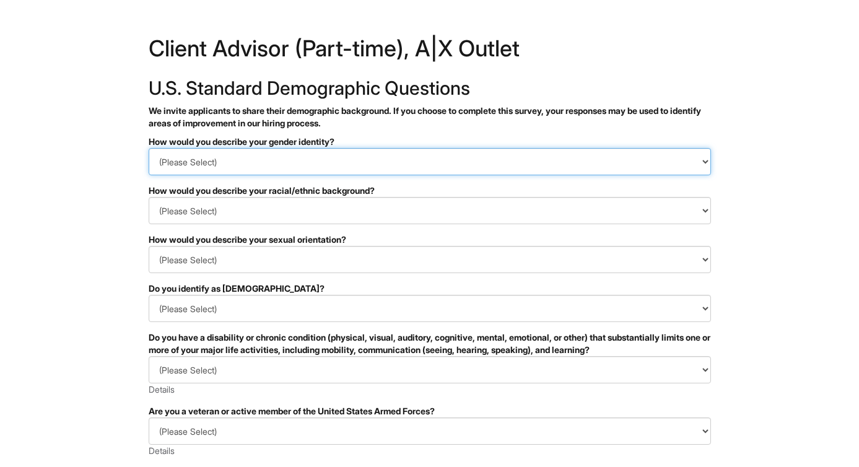
click at [331, 171] on select "(Please Select) Man Woman Non-binary I prefer to self-describe I don't wish to …" at bounding box center [430, 161] width 562 height 27
select select "Man"
click at [149, 148] on select "(Please Select) Man Woman Non-binary I prefer to self-describe I don't wish to …" at bounding box center [430, 161] width 562 height 27
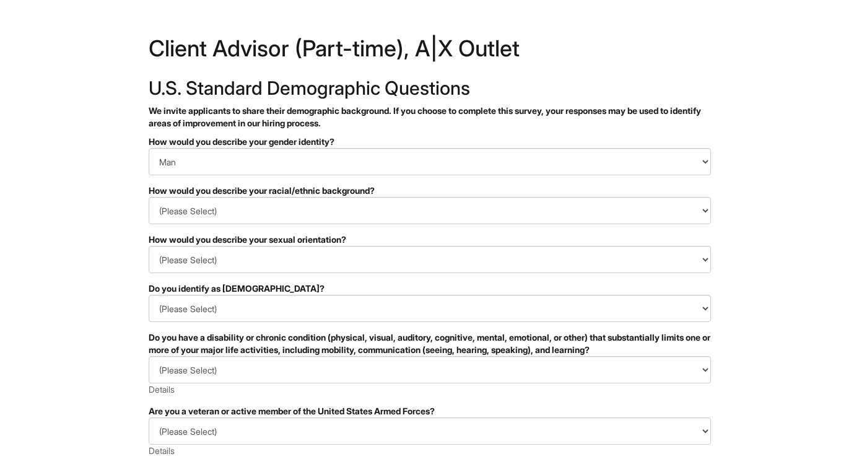
click at [300, 195] on div "How would you describe your racial/ethnic background?" at bounding box center [430, 190] width 562 height 12
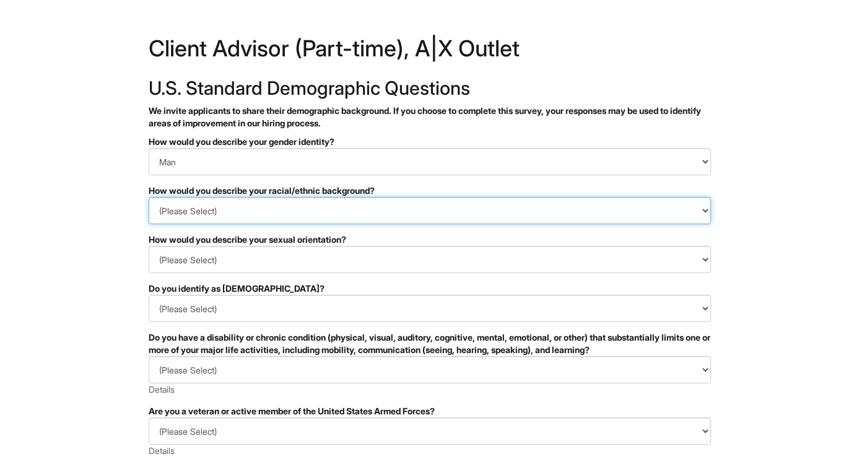
click at [287, 205] on select "(Please Select) Black or of African descent East Asian Hispanic, Latinx or of S…" at bounding box center [430, 210] width 562 height 27
select select "Hispanic, Latinx or of Spanish Origin"
click at [149, 197] on select "(Please Select) Black or of African descent East Asian Hispanic, Latinx or of S…" at bounding box center [430, 210] width 562 height 27
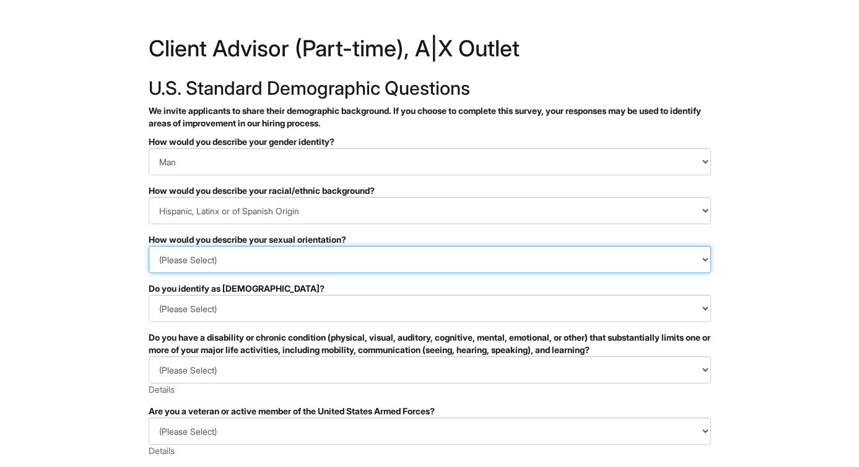
click at [352, 255] on select "(Please Select) Asexual Bisexual and/or pansexual Gay Heterosexual Lesbian Quee…" at bounding box center [430, 259] width 562 height 27
select select "Heterosexual"
click at [149, 246] on select "(Please Select) Asexual Bisexual and/or pansexual Gay Heterosexual Lesbian Quee…" at bounding box center [430, 259] width 562 height 27
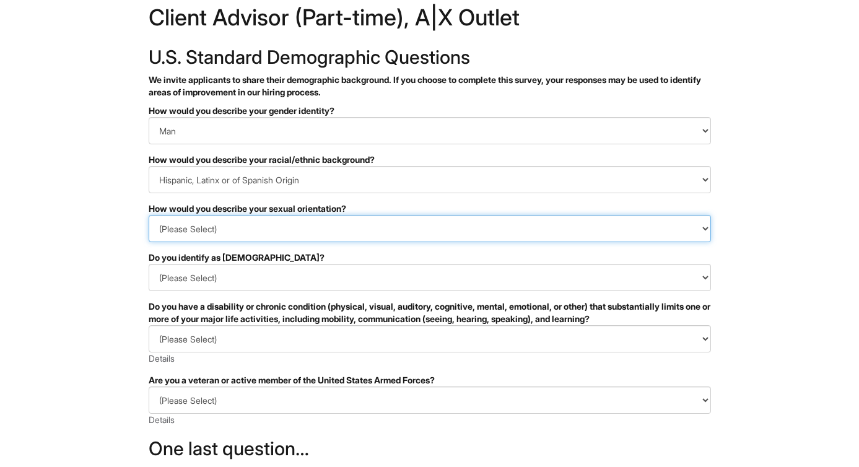
scroll to position [55, 0]
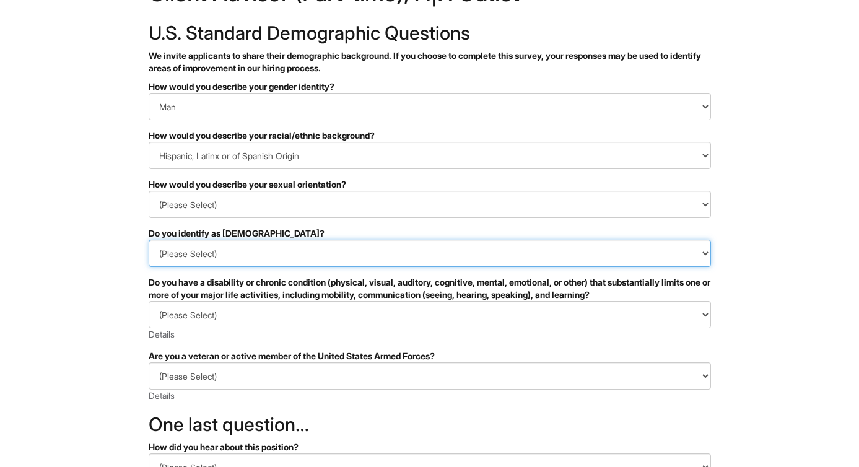
click at [312, 256] on select "(Please Select) Yes No I prefer to self-describe I don't wish to answer" at bounding box center [430, 253] width 562 height 27
select select "No"
click at [149, 240] on select "(Please Select) Yes No I prefer to self-describe I don't wish to answer" at bounding box center [430, 253] width 562 height 27
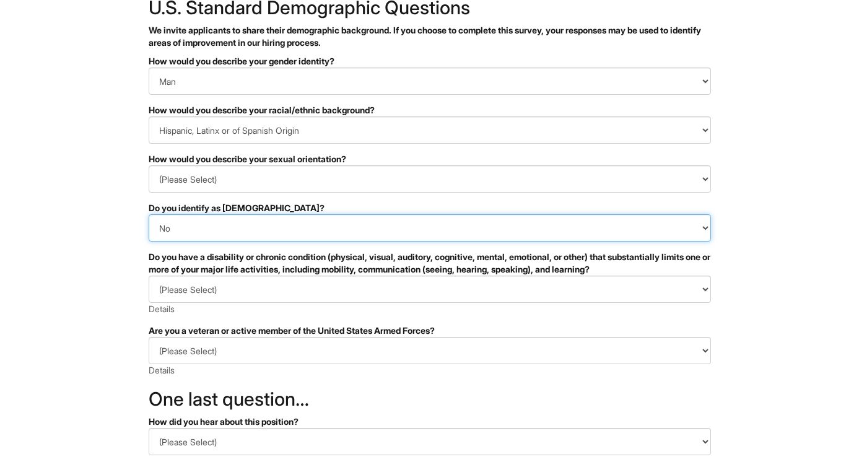
scroll to position [103, 0]
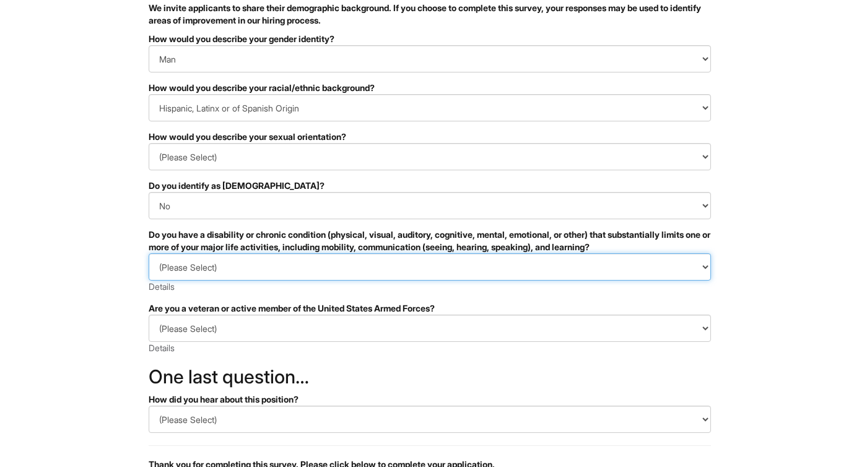
click at [287, 272] on select "(Please Select) YES, I HAVE A DISABILITY (or previously had a disability) NO, I…" at bounding box center [430, 266] width 562 height 27
select select "NO, I DON'T HAVE A DISABILITY"
click at [149, 253] on select "(Please Select) YES, I HAVE A DISABILITY (or previously had a disability) NO, I…" at bounding box center [430, 266] width 562 height 27
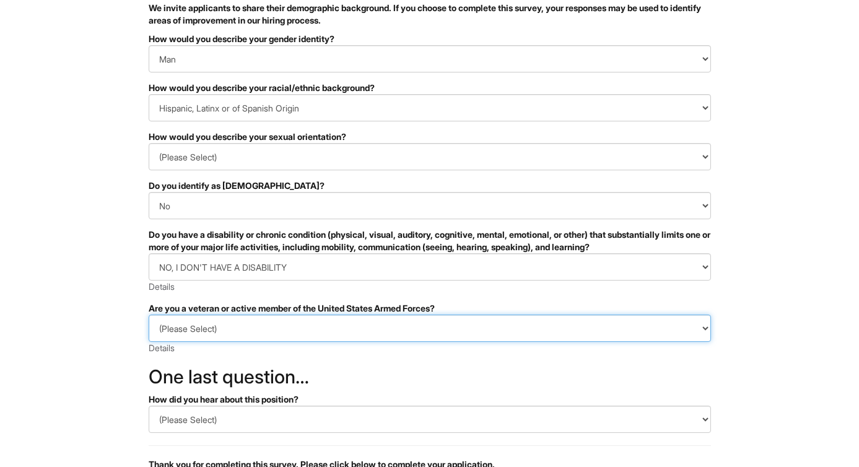
click at [253, 328] on select "(Please Select) I IDENTIFY AS ONE OR MORE OF THE CLASSIFICATIONS OF PROTECTED V…" at bounding box center [430, 327] width 562 height 27
select select "I AM NOT A PROTECTED VETERAN"
click at [149, 314] on select "(Please Select) I IDENTIFY AS ONE OR MORE OF THE CLASSIFICATIONS OF PROTECTED V…" at bounding box center [430, 327] width 562 height 27
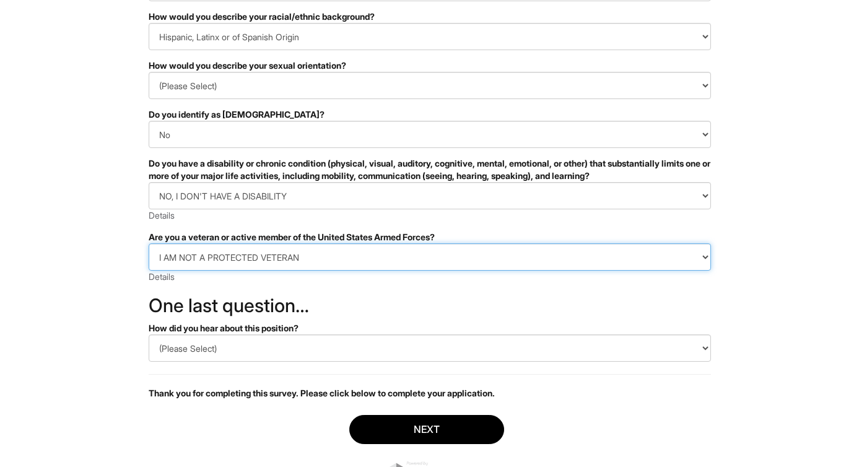
scroll to position [200, 0]
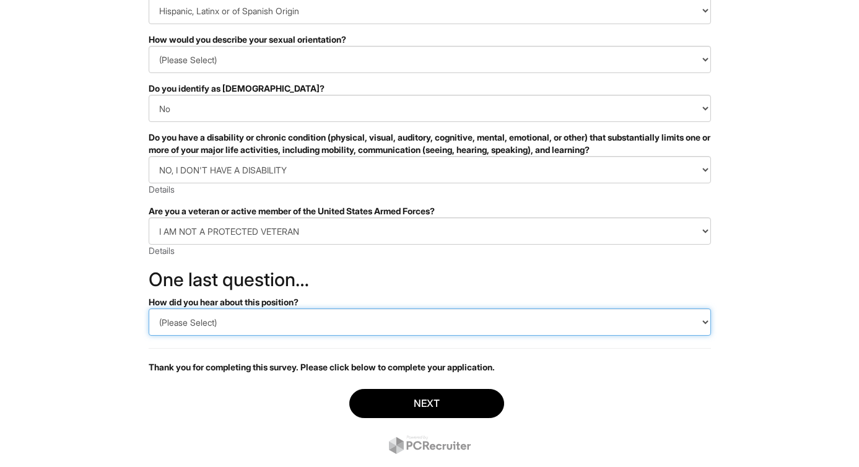
click at [263, 311] on select "(Please Select) CareerBuilder Indeed LinkedIn Monster Referral Other" at bounding box center [430, 321] width 562 height 27
select select "Indeed"
click at [149, 308] on select "(Please Select) CareerBuilder Indeed LinkedIn Monster Referral Other" at bounding box center [430, 321] width 562 height 27
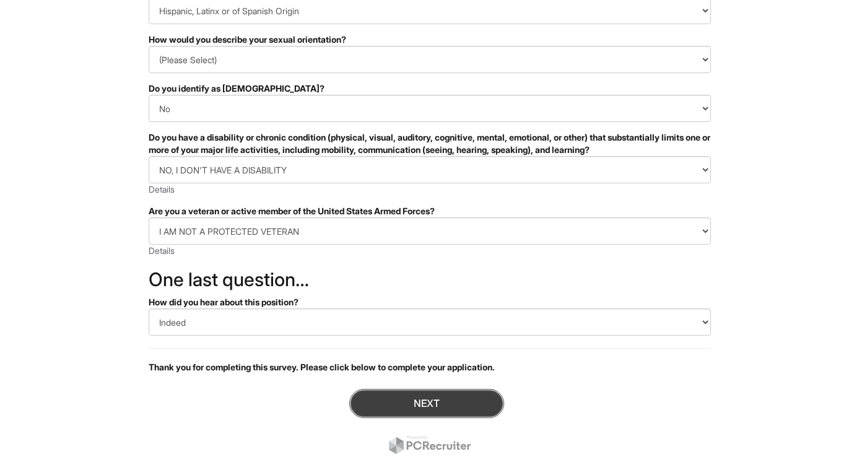
click at [359, 399] on button "Next" at bounding box center [426, 403] width 155 height 29
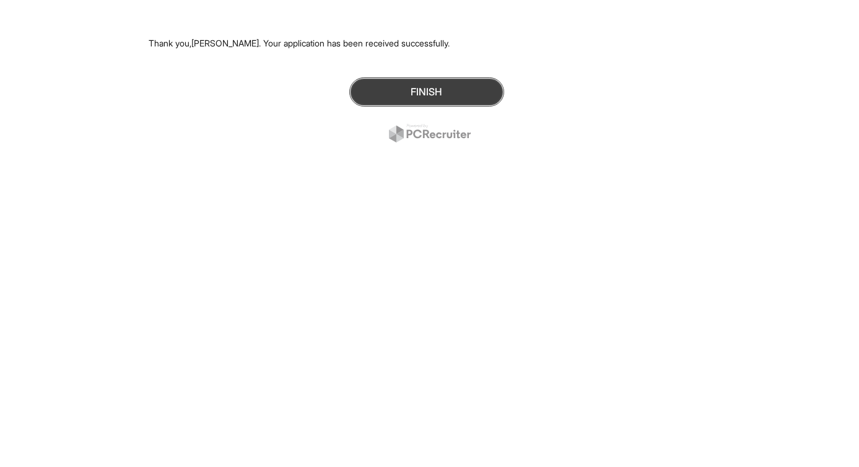
click at [473, 91] on button "Finish" at bounding box center [426, 91] width 155 height 29
